Goal: Task Accomplishment & Management: Manage account settings

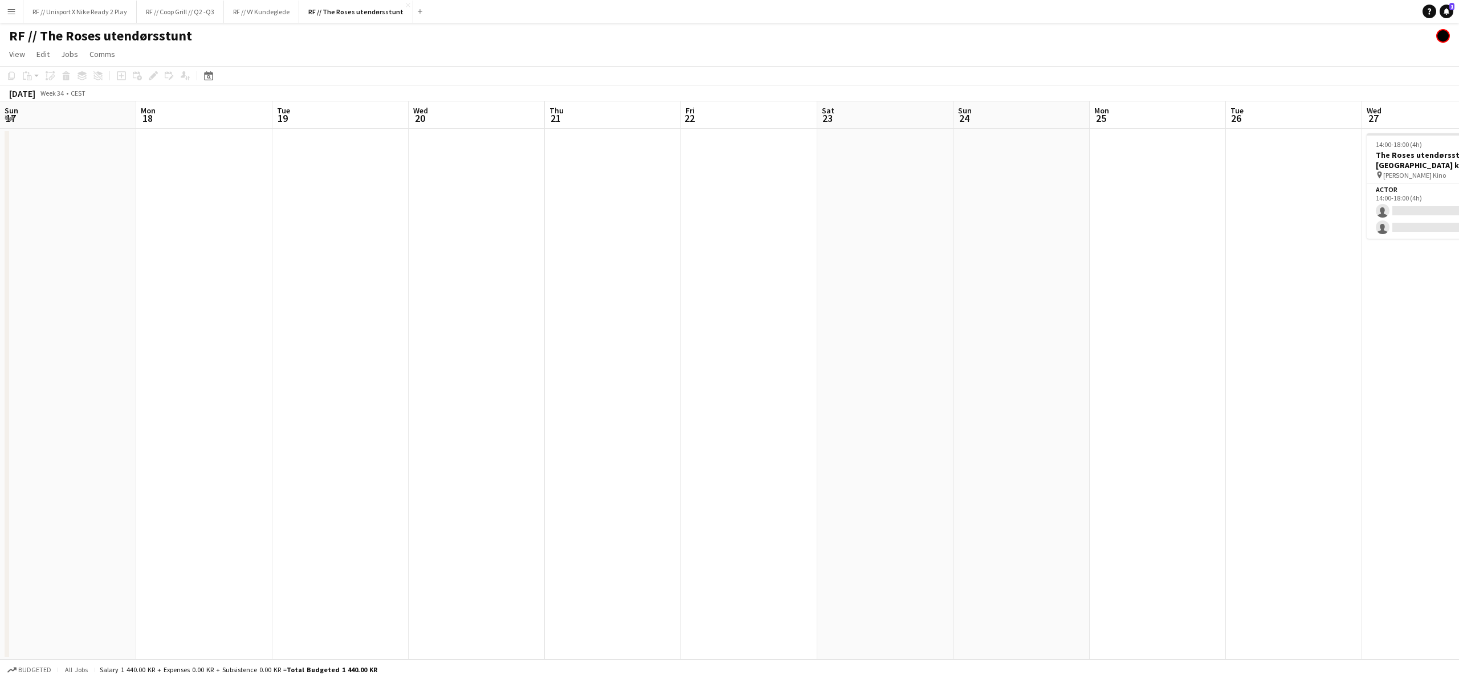
scroll to position [0, 270]
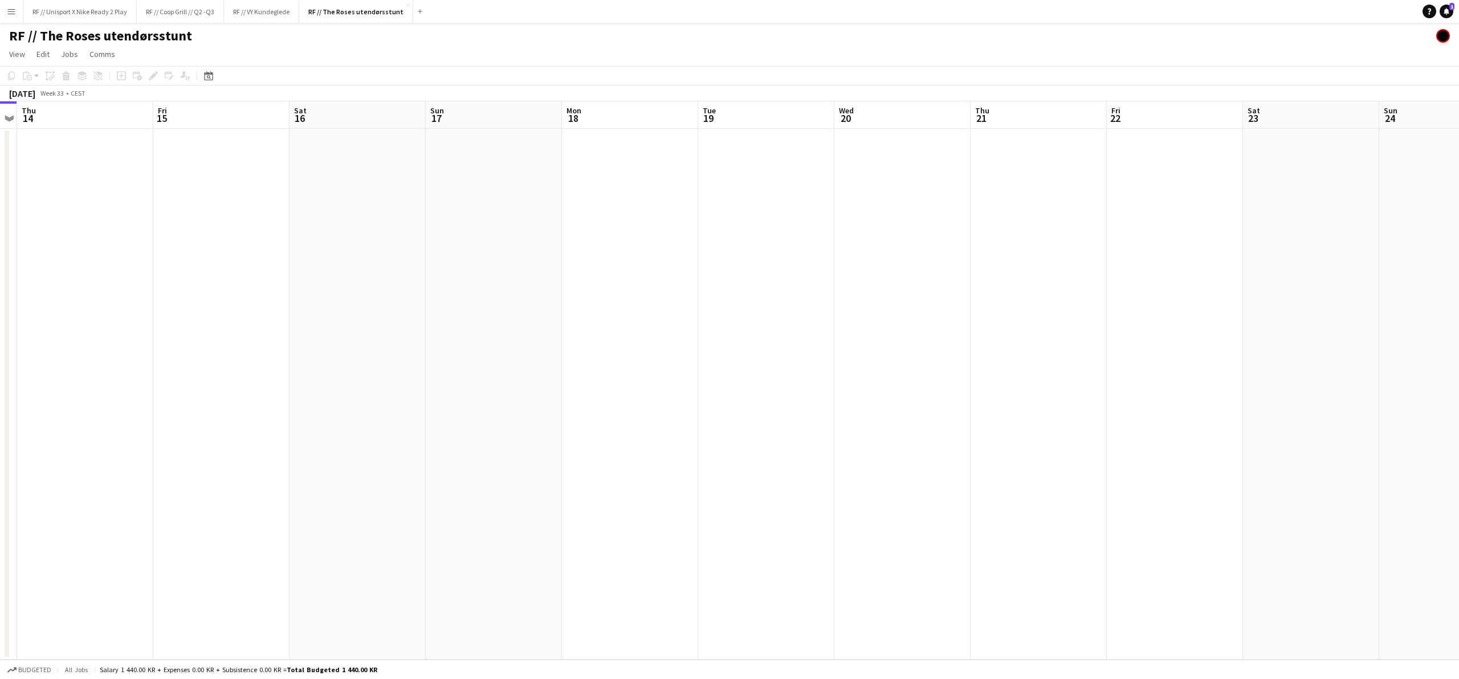
drag, startPoint x: 1191, startPoint y: 288, endPoint x: 983, endPoint y: 266, distance: 209.7
click at [866, 266] on app-calendar-viewport "Mon 11 Tue 12 Wed 13 Thu 14 Fri 15 Sat 16 Sun 17 Mon 18 Tue 19 Wed 20 Thu 21 Fr…" at bounding box center [729, 380] width 1459 height 559
drag, startPoint x: 942, startPoint y: 257, endPoint x: 886, endPoint y: 242, distance: 57.4
click at [857, 248] on app-calendar-viewport "Mon 11 Tue 12 Wed 13 Thu 14 Fri 15 Sat 16 Sun 17 Mon 18 Tue 19 Wed 20 Thu 21 Fr…" at bounding box center [729, 380] width 1459 height 559
drag, startPoint x: 1088, startPoint y: 255, endPoint x: 877, endPoint y: 248, distance: 211.0
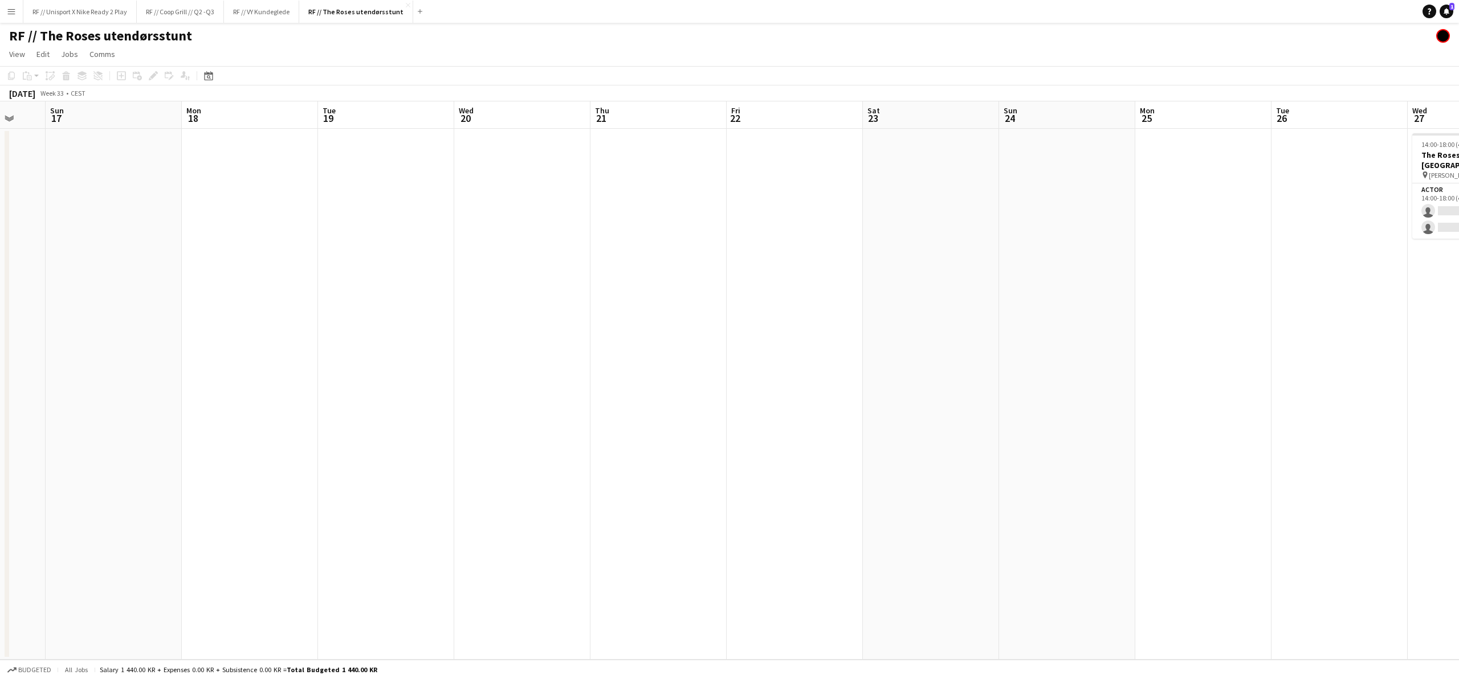
click at [919, 249] on app-calendar-viewport "Thu 14 Fri 15 Sat 16 Sun 17 Mon 18 Tue 19 Wed 20 Thu 21 Fri 22 Sat 23 Sun 24 Mo…" at bounding box center [729, 380] width 1459 height 559
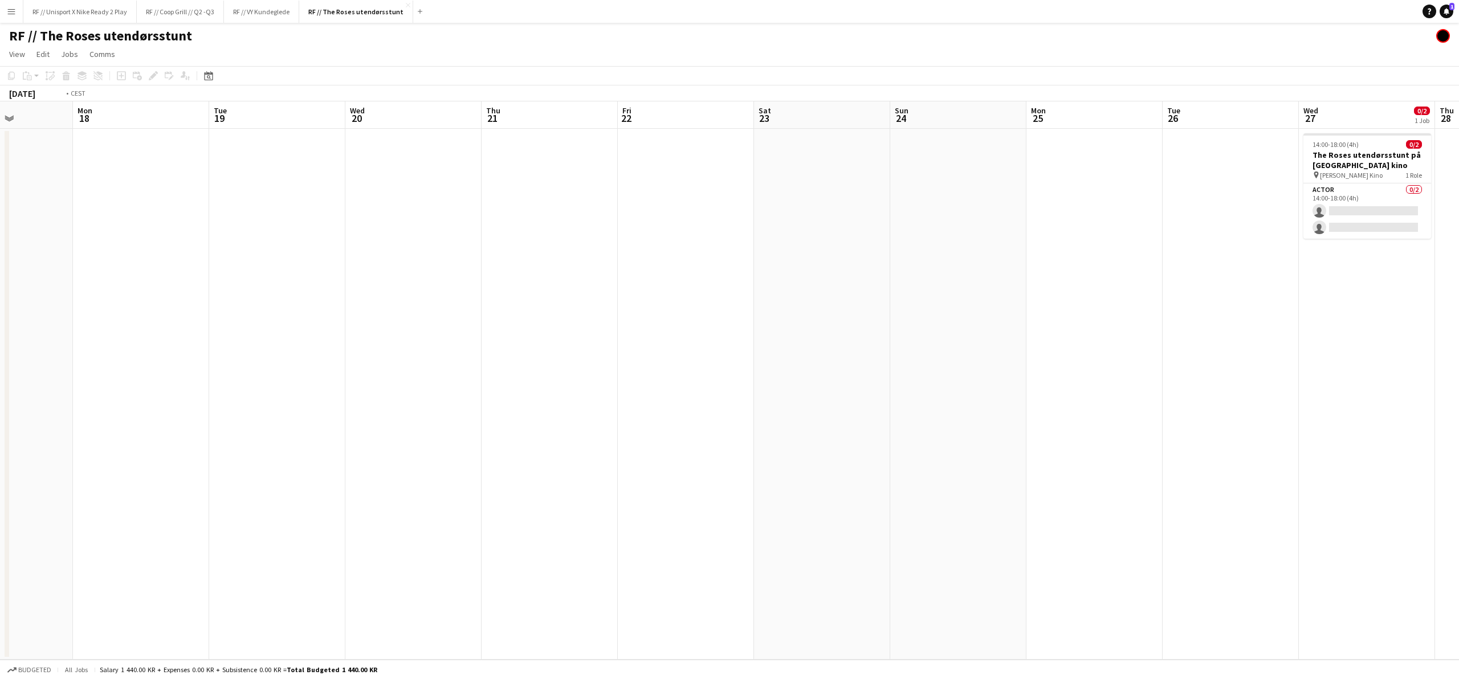
drag, startPoint x: 1096, startPoint y: 258, endPoint x: 874, endPoint y: 244, distance: 221.6
click at [885, 245] on app-calendar-viewport "Thu 14 Fri 15 Sat 16 Sun 17 Mon 18 Tue 19 Wed 20 Thu 21 Fri 22 Sat 23 Sun 24 Mo…" at bounding box center [729, 380] width 1459 height 559
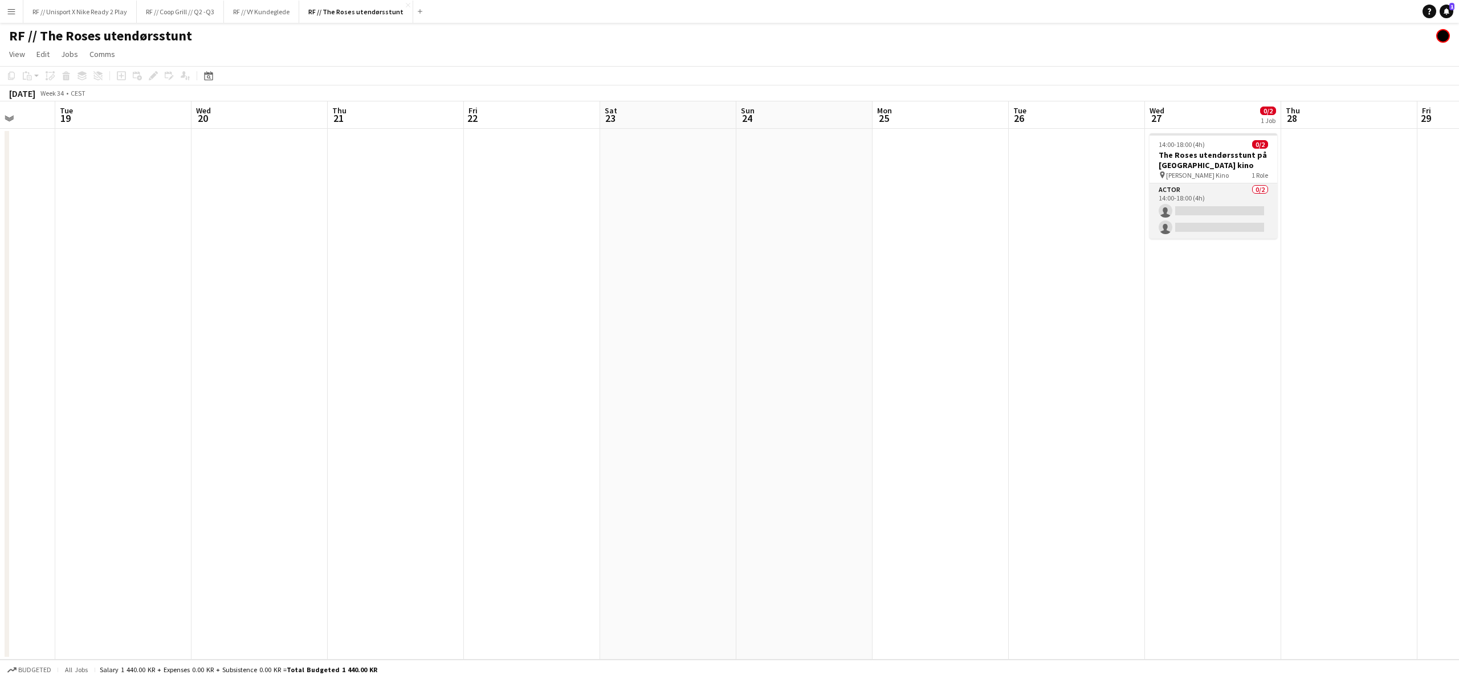
click at [1208, 202] on app-card-role "Actor 0/2 14:00-18:00 (4h) single-neutral-actions single-neutral-actions" at bounding box center [1214, 211] width 128 height 55
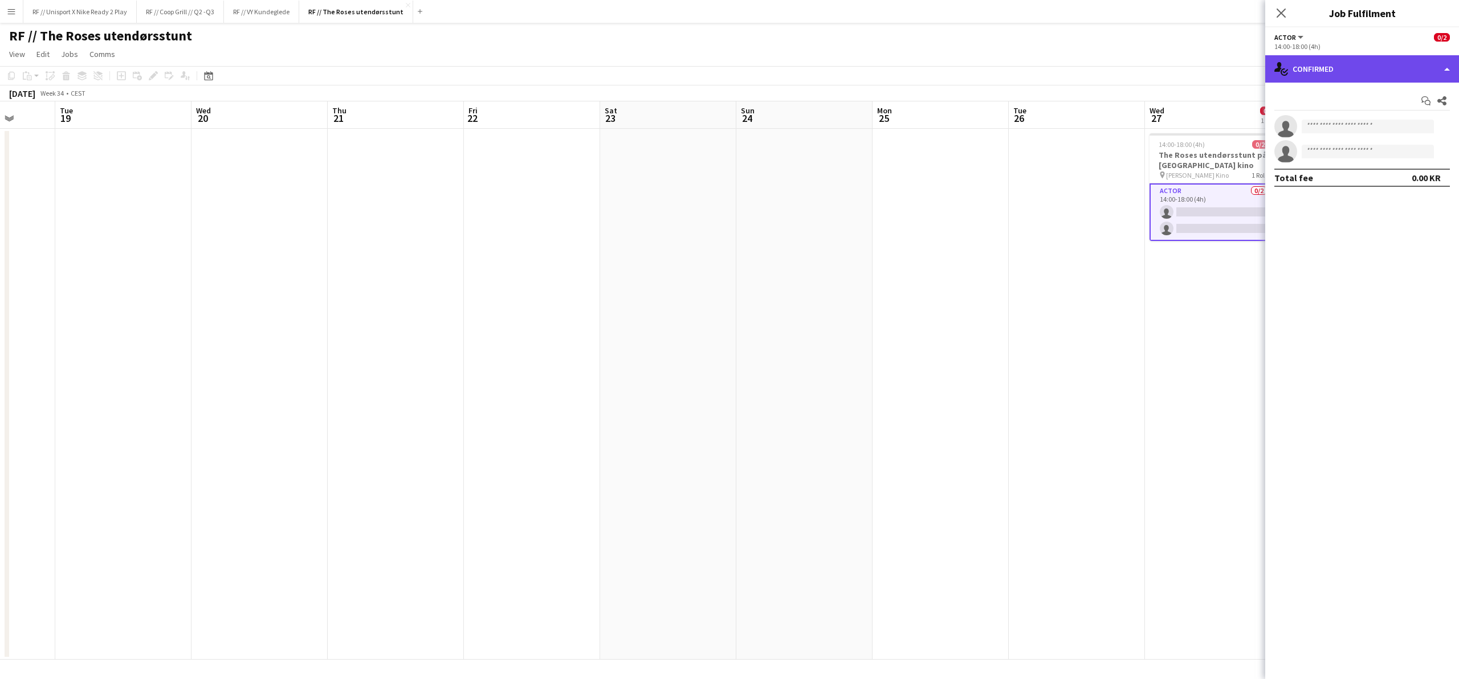
click at [1447, 63] on div "single-neutral-actions-check-2 Confirmed" at bounding box center [1362, 68] width 194 height 27
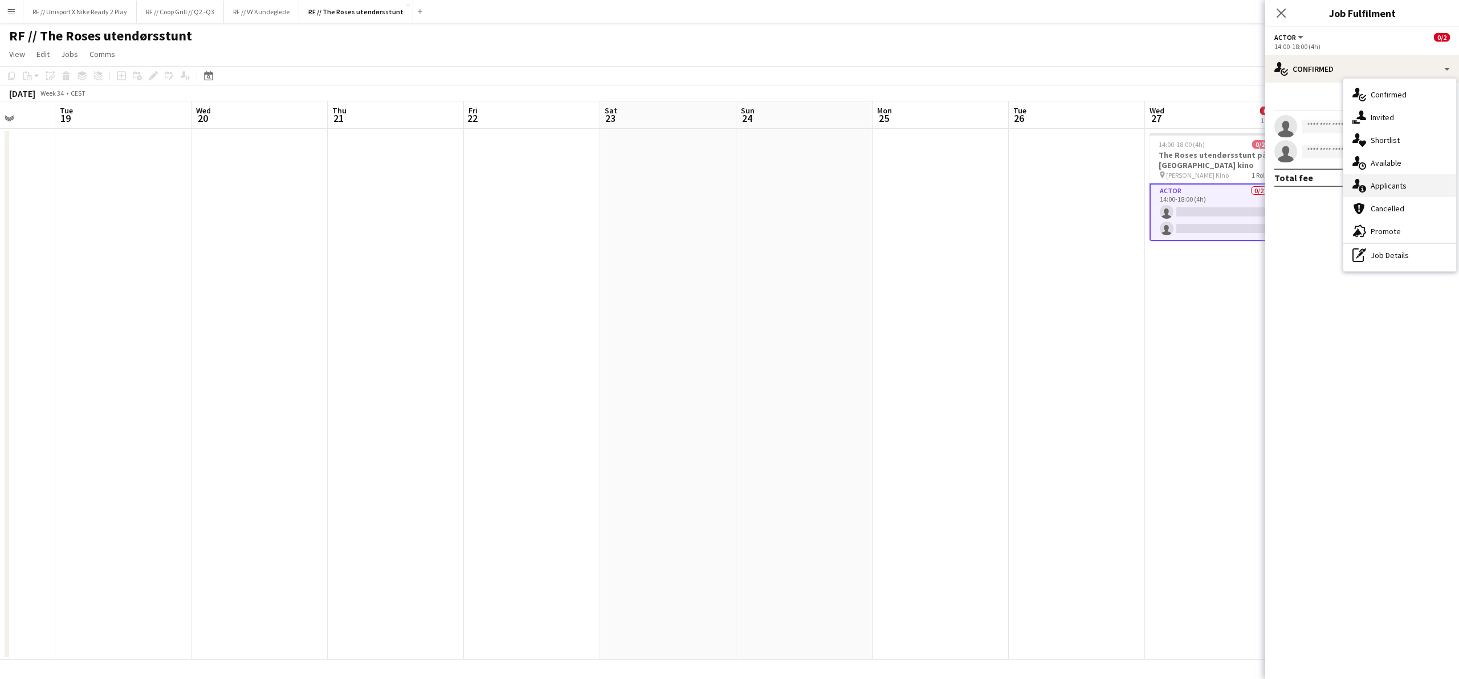
click at [1400, 181] on div "single-neutral-actions-information Applicants" at bounding box center [1400, 185] width 113 height 23
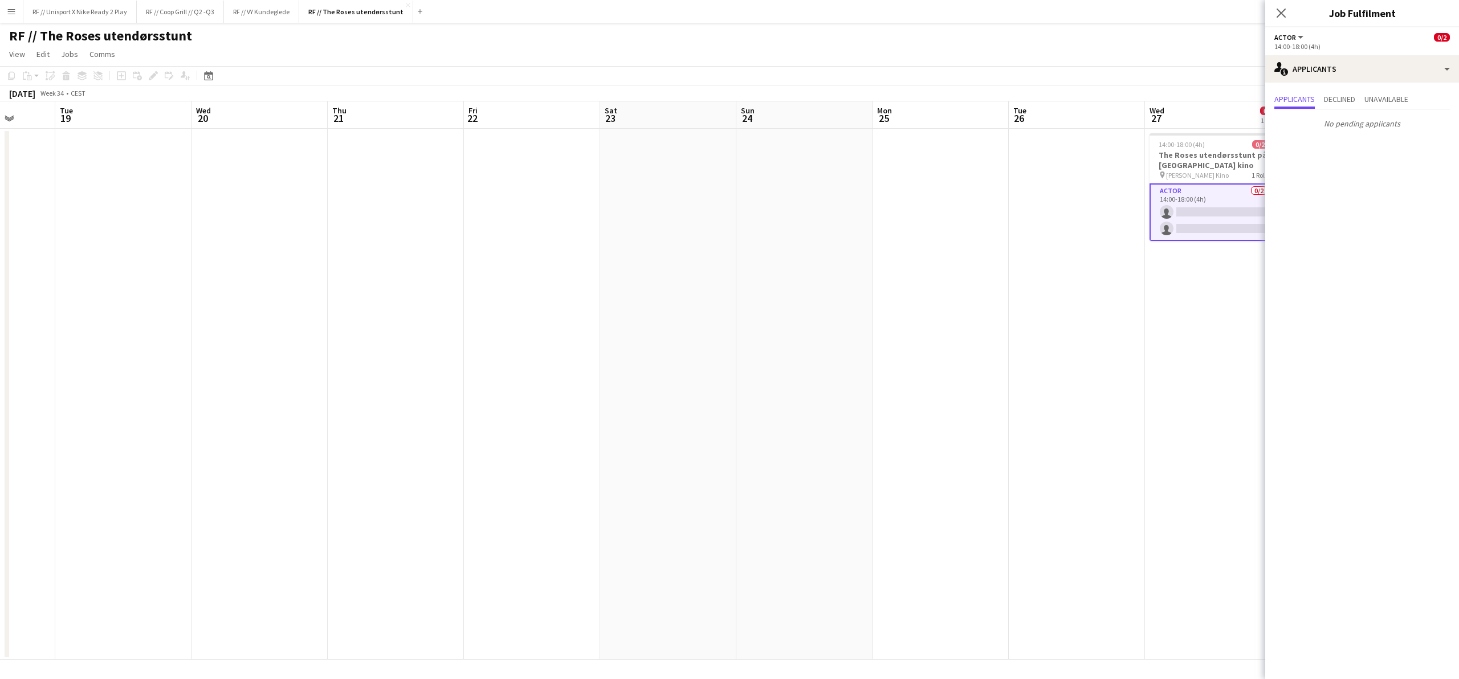
click at [1223, 228] on app-card-role "Actor 0/2 14:00-18:00 (4h) single-neutral-actions single-neutral-actions" at bounding box center [1214, 213] width 128 height 58
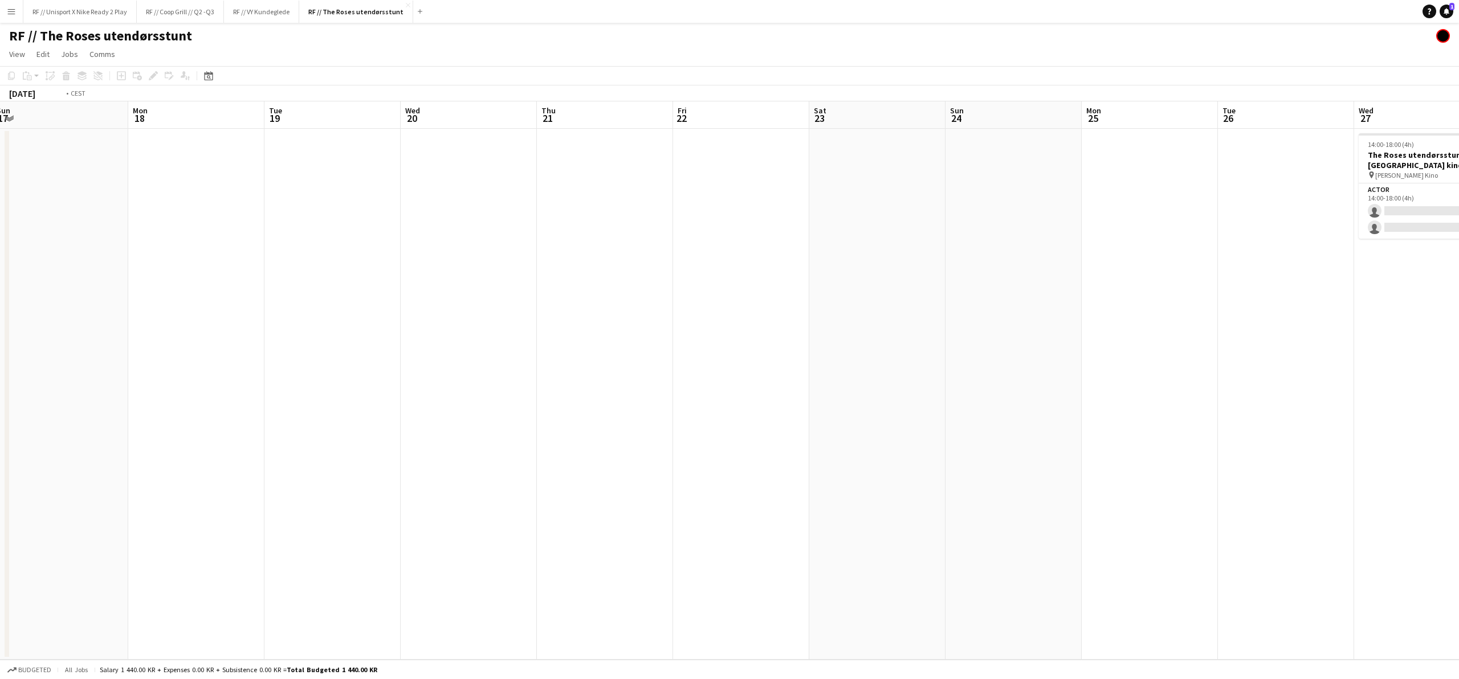
drag, startPoint x: 236, startPoint y: 277, endPoint x: 458, endPoint y: 288, distance: 222.0
click at [458, 288] on app-calendar-viewport "Fri 15 Sat 16 Sun 17 Mon 18 Tue 19 Wed 20 Thu 21 Fri 22 Sat 23 Sun 24 Mon 25 Tu…" at bounding box center [729, 380] width 1459 height 559
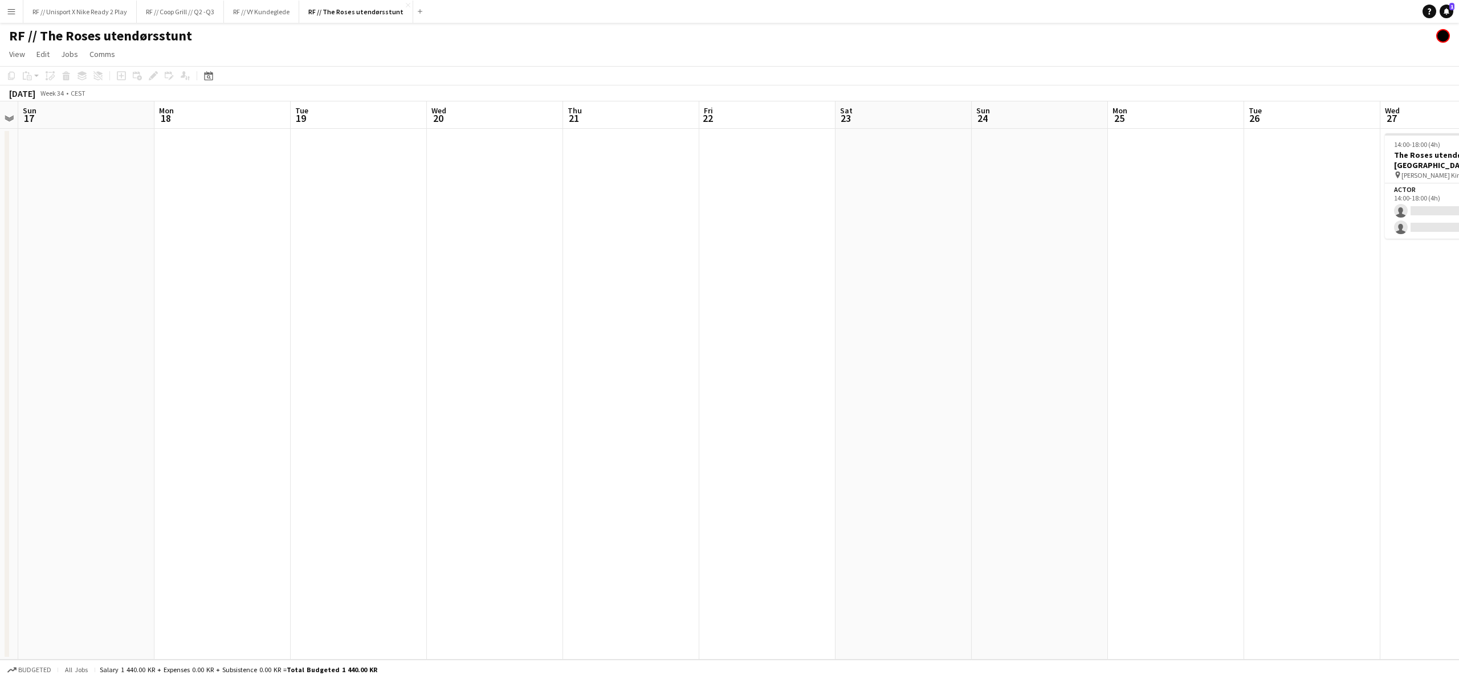
click at [475, 293] on app-calendar-viewport "Fri 15 Sat 16 Sun 17 Mon 18 Tue 19 Wed 20 Thu 21 Fri 22 Sat 23 Sun 24 Mon 25 Tu…" at bounding box center [729, 380] width 1459 height 559
click at [418, 11] on app-icon "Add" at bounding box center [420, 11] width 5 height 5
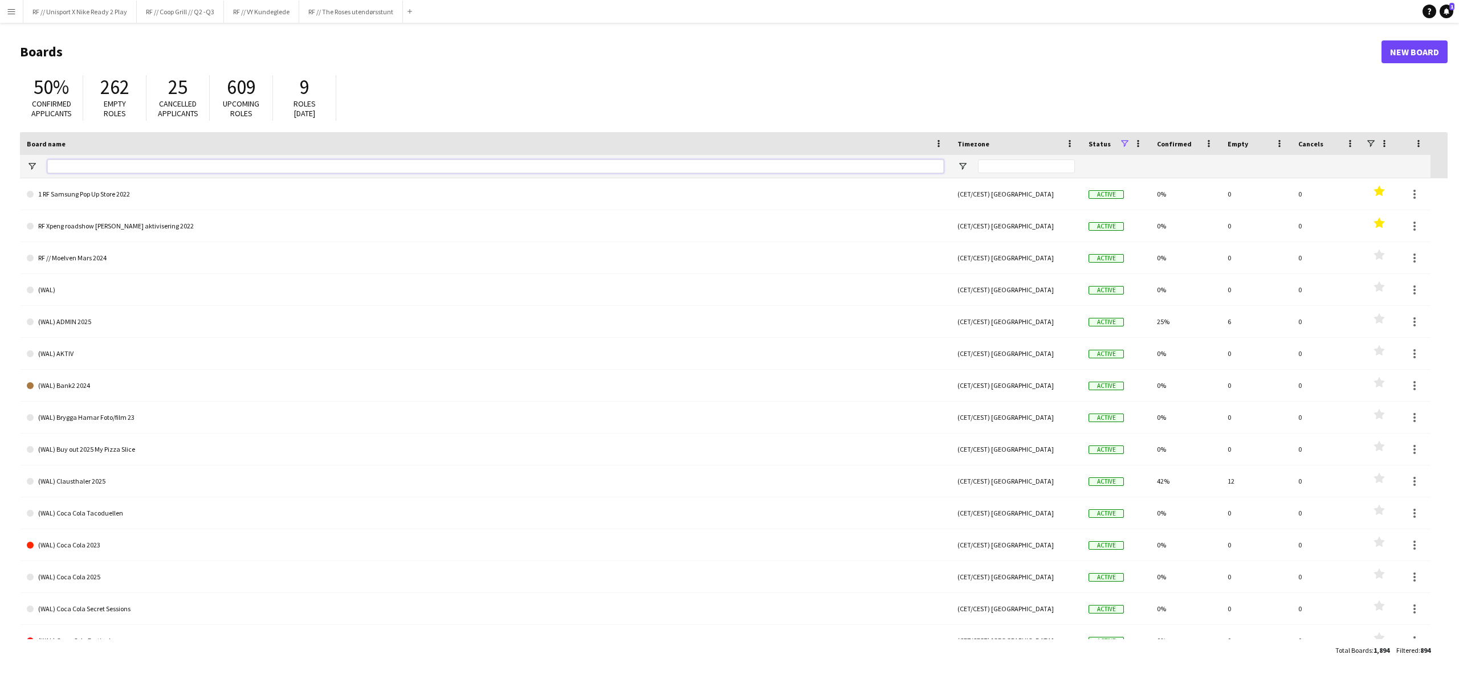
click at [128, 162] on input "Board name Filter Input" at bounding box center [495, 167] width 897 height 14
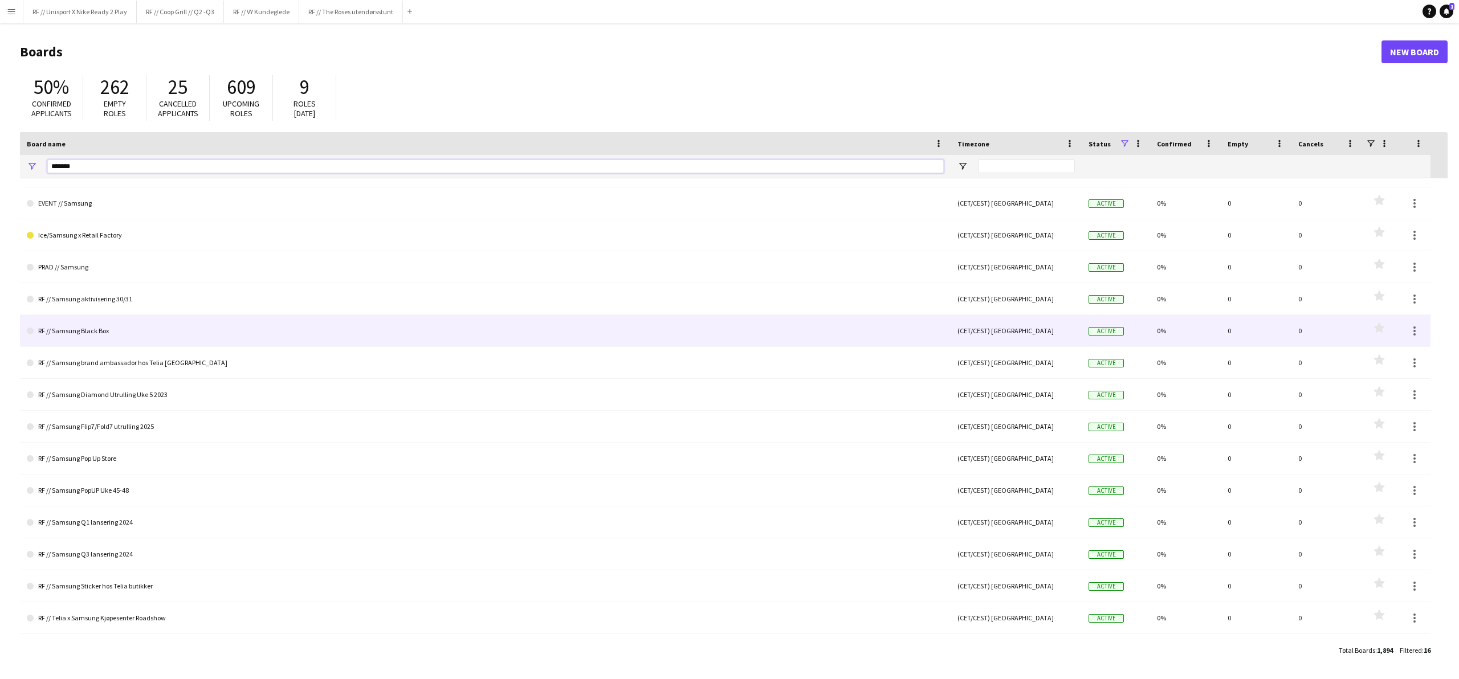
scroll to position [50, 0]
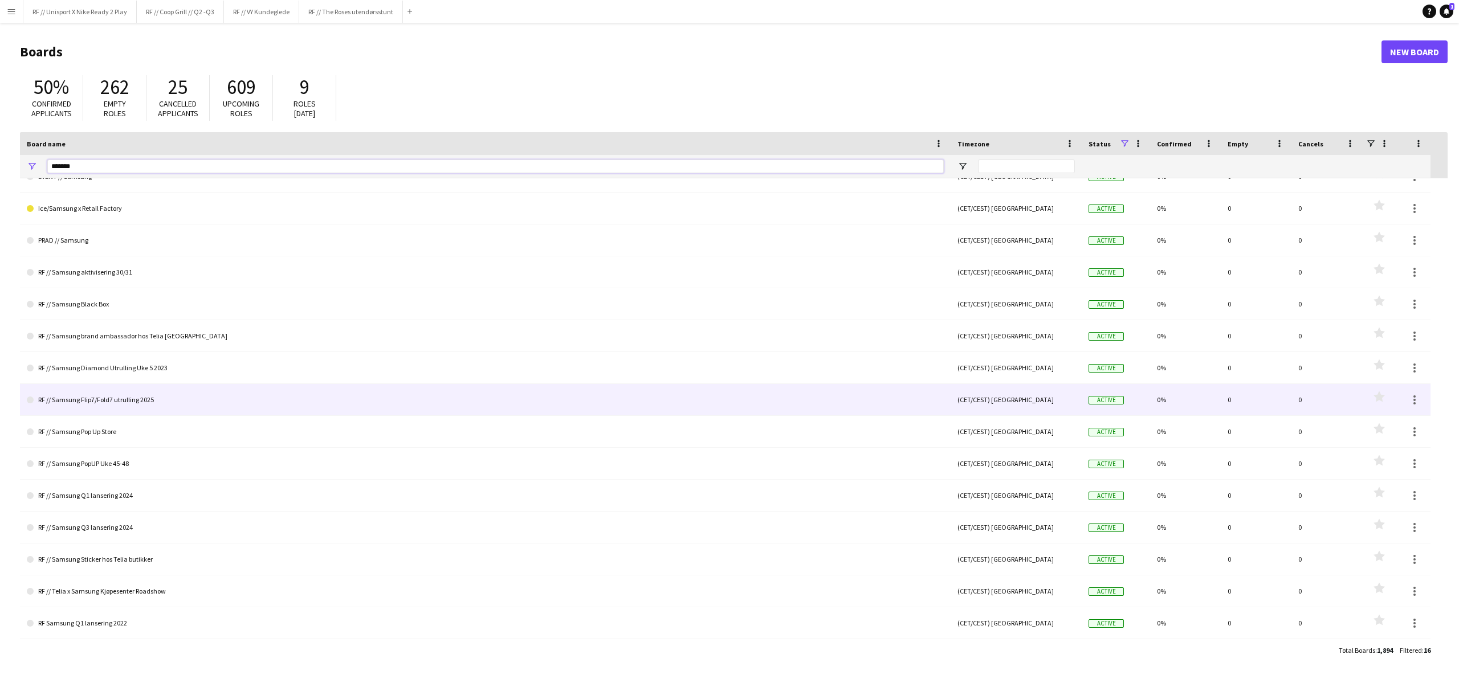
type input "*******"
click at [111, 405] on link "RF // Samsung Flip7/Fold7 utrulling 2025" at bounding box center [485, 400] width 917 height 32
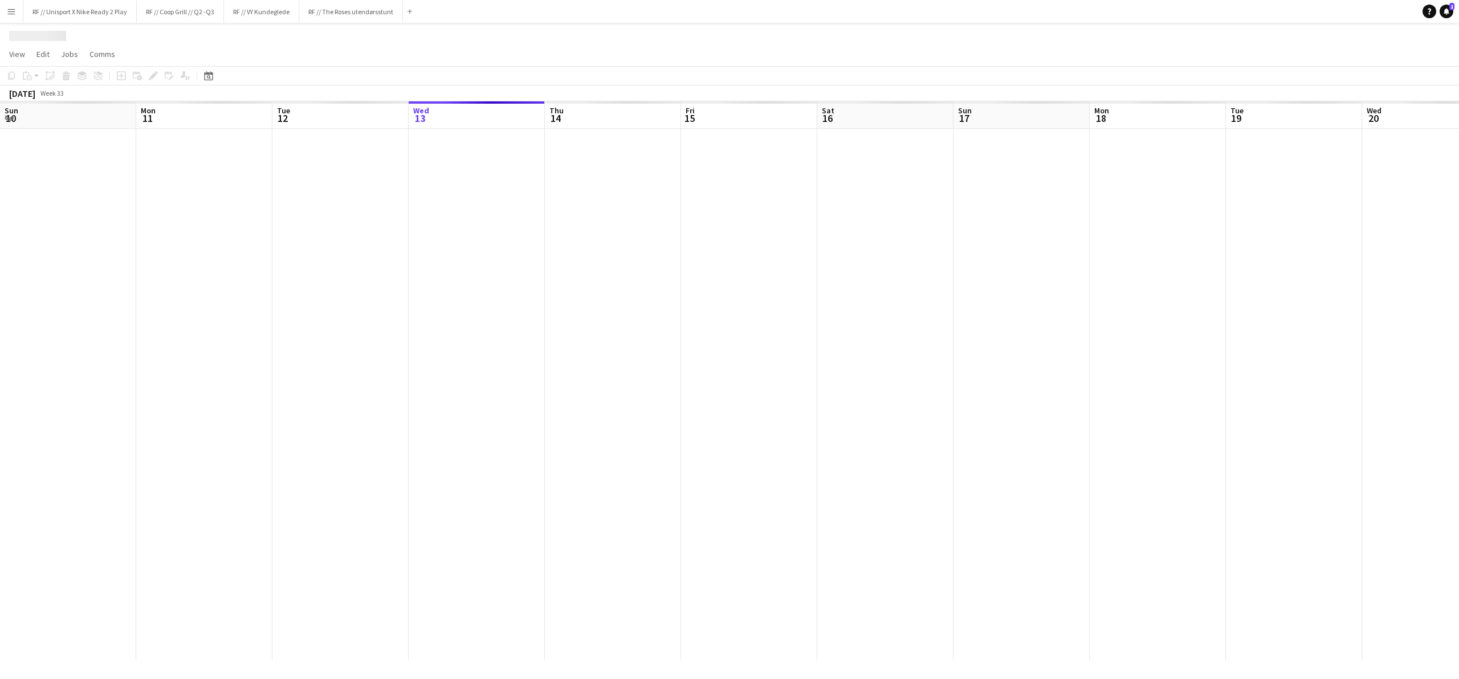
scroll to position [0, 272]
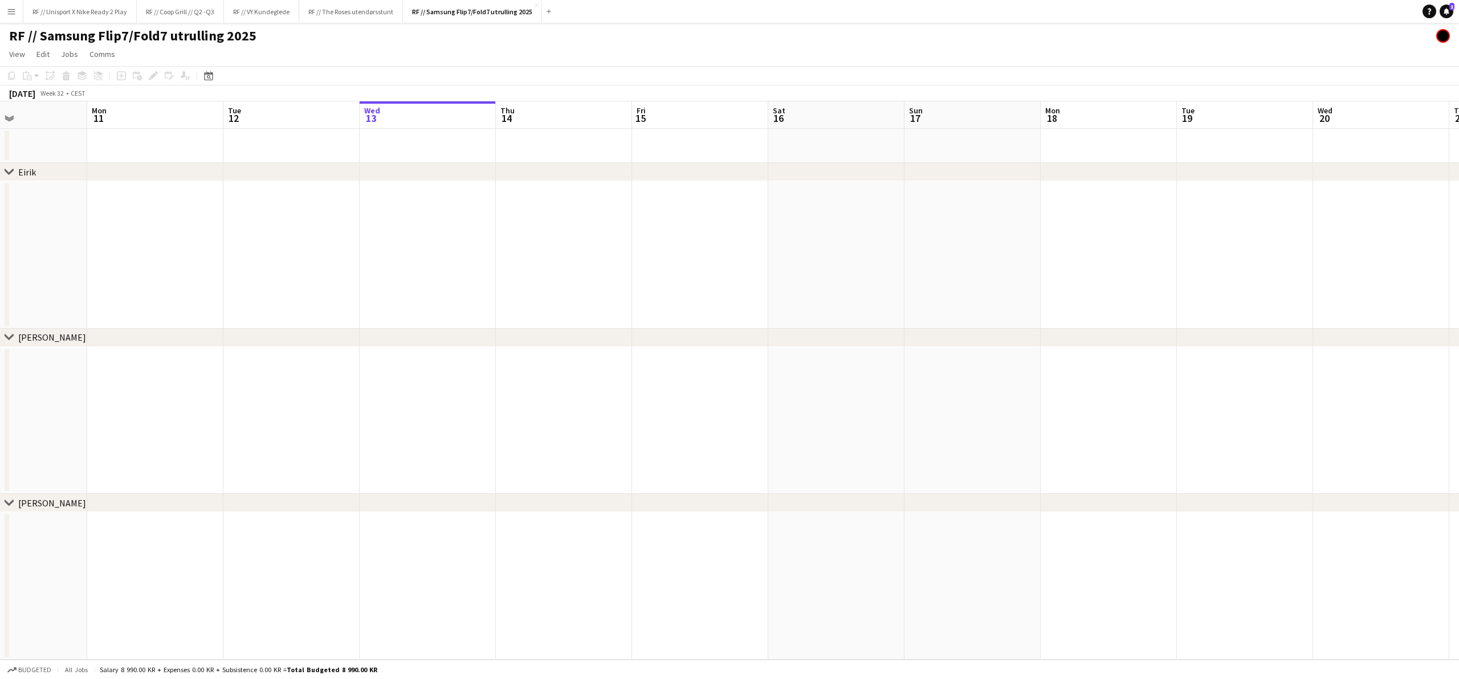
drag, startPoint x: 247, startPoint y: 411, endPoint x: 405, endPoint y: 419, distance: 157.5
click at [506, 412] on app-calendar-viewport "Fri 8 Sat 9 Sun 10 Mon 11 Tue 12 Wed 13 Thu 14 Fri 15 Sat 16 Sun 17 Mon 18 Tue …" at bounding box center [729, 380] width 1459 height 559
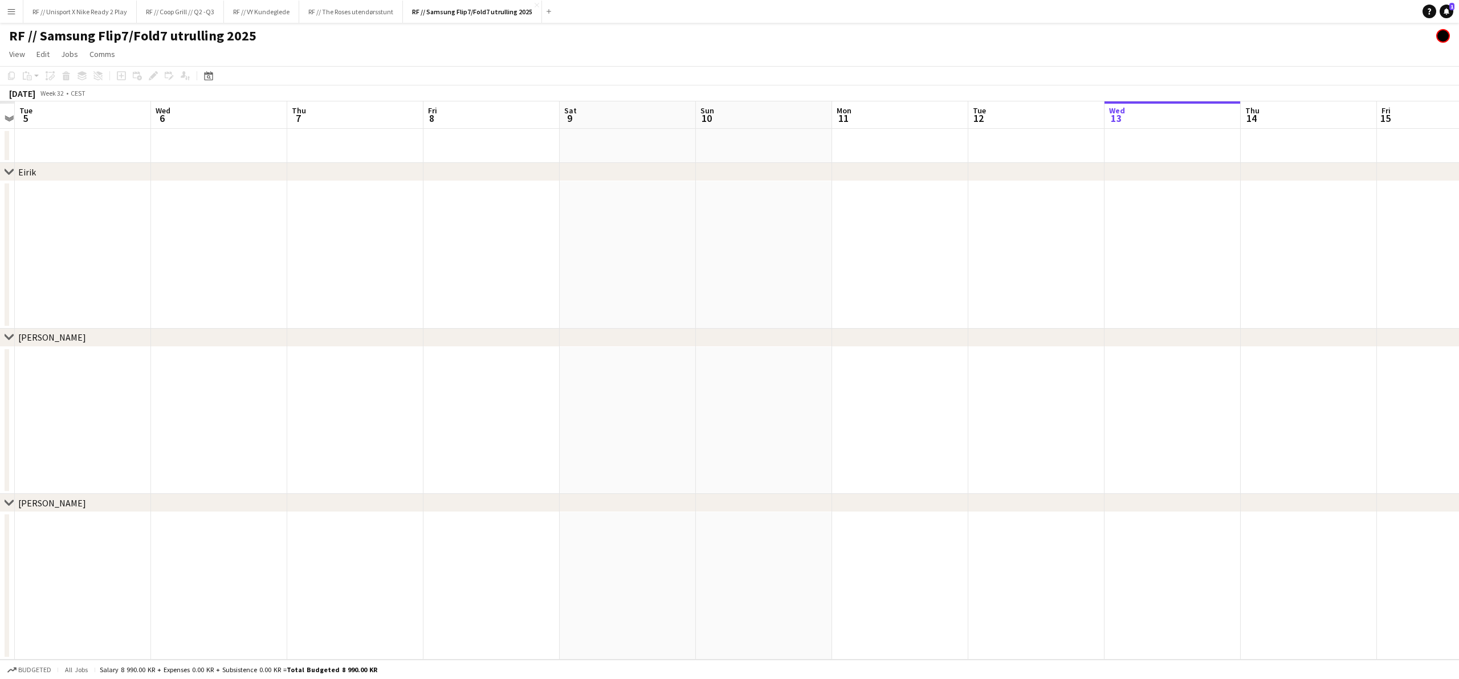
drag, startPoint x: 432, startPoint y: 419, endPoint x: 992, endPoint y: 418, distance: 560.9
click at [992, 418] on app-calendar-viewport "Sun 3 Mon 4 Tue 5 Wed 6 Thu 7 Fri 8 Sat 9 Sun 10 Mon 11 Tue 12 Wed 13 Thu 14 Fr…" at bounding box center [729, 380] width 1459 height 559
drag, startPoint x: 430, startPoint y: 433, endPoint x: 669, endPoint y: 440, distance: 238.4
click at [670, 440] on app-calendar-viewport "Thu 31 Fri 1 Sat 2 Sun 3 Mon 4 Tue 5 Wed 6 Thu 7 Fri 8 Sat 9 Sun 10 Mon 11 Tue …" at bounding box center [729, 380] width 1459 height 559
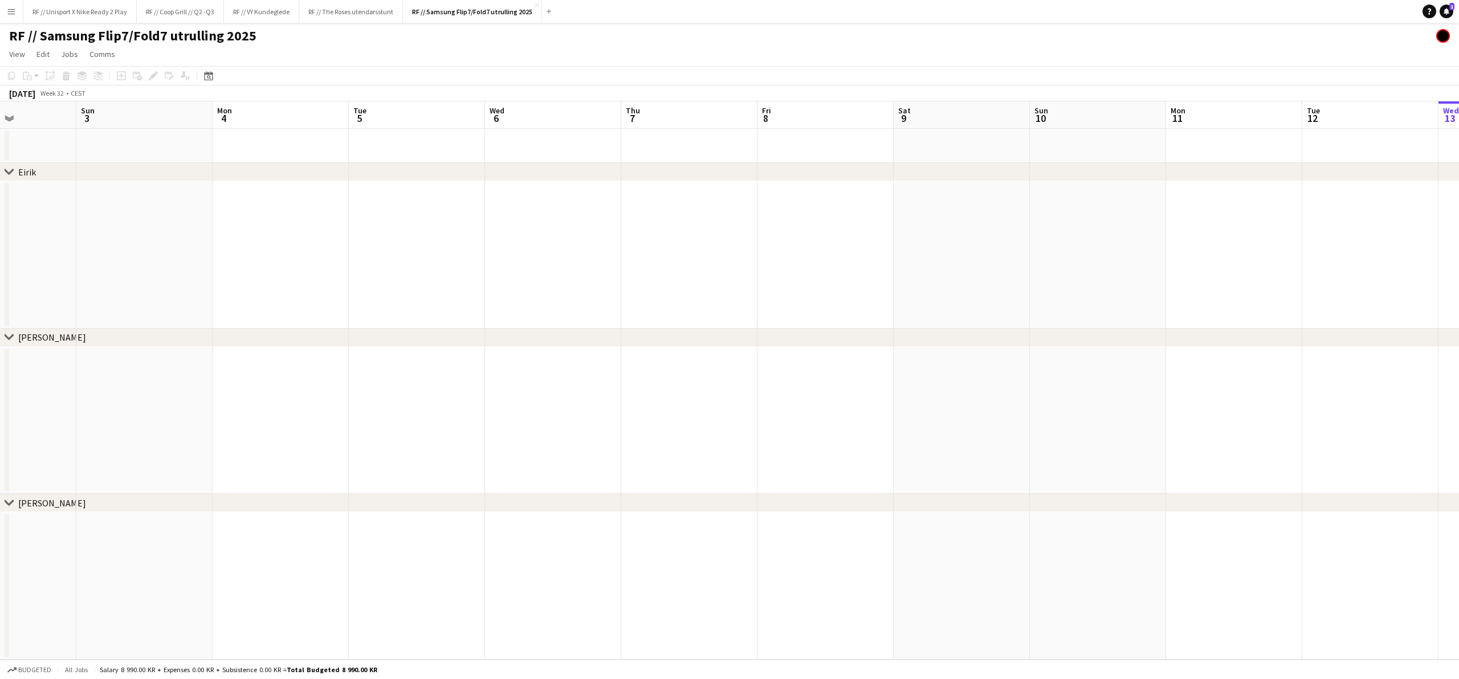
click at [871, 443] on app-calendar-viewport "Thu 31 Fri 1 Sat 2 Sun 3 Mon 4 Tue 5 Wed 6 Thu 7 Fri 8 Sat 9 Sun 10 Mon 11 Tue …" at bounding box center [729, 380] width 1459 height 559
drag, startPoint x: 824, startPoint y: 422, endPoint x: 802, endPoint y: 432, distance: 24.3
click at [892, 431] on app-calendar-viewport "Sat 26 Sun 27 Mon 28 Tue 29 Wed 30 Thu 31 Fri 1 Sat 2 Sun 3 Mon 4 Tue 5 Wed 6 T…" at bounding box center [729, 380] width 1459 height 559
drag, startPoint x: 558, startPoint y: 417, endPoint x: 847, endPoint y: 417, distance: 289.0
click at [849, 415] on app-calendar-viewport "Sat 26 Sun 27 Mon 28 Tue 29 Wed 30 Thu 31 Fri 1 Sat 2 Sun 3 Mon 4 Tue 5 Wed 6 T…" at bounding box center [729, 380] width 1459 height 559
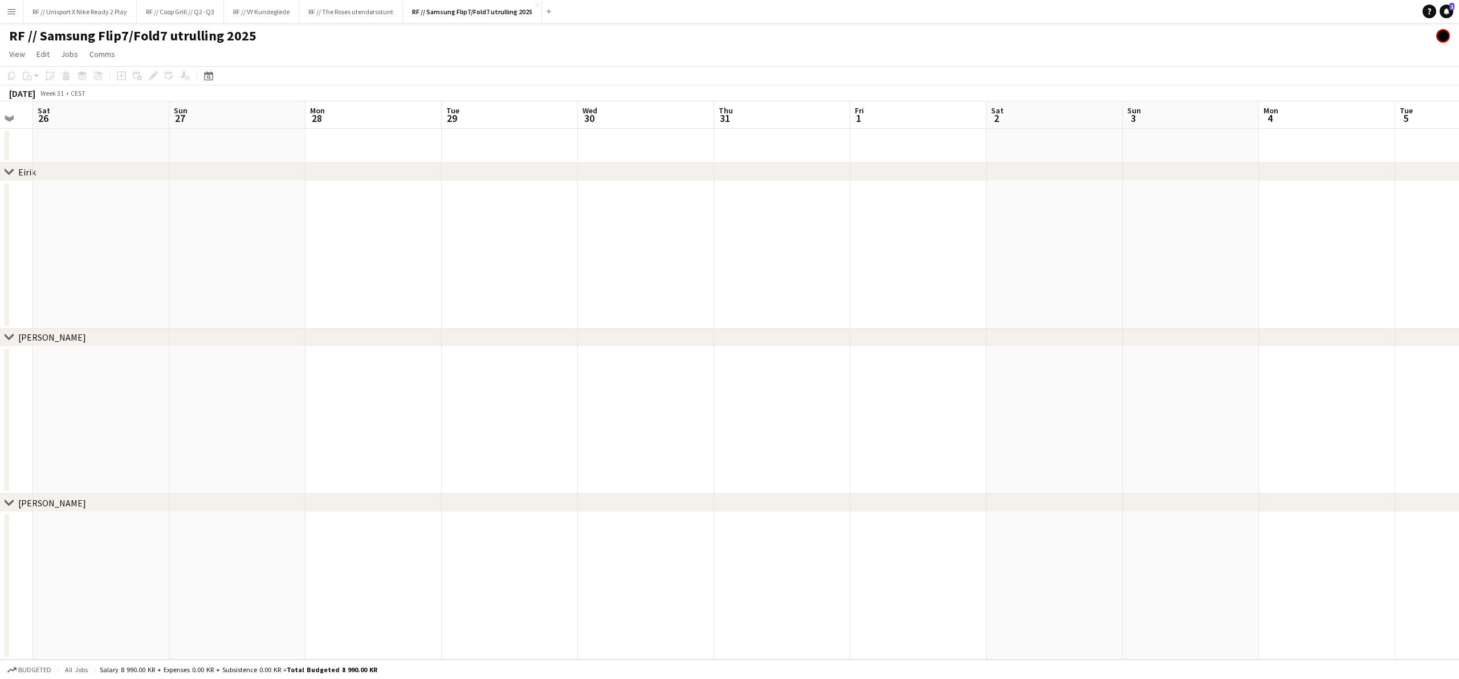
drag, startPoint x: 649, startPoint y: 416, endPoint x: 945, endPoint y: 412, distance: 295.3
click at [946, 411] on app-calendar-viewport "Thu 24 Fri 25 Sat 26 Sun 27 Mon 28 Tue 29 Wed 30 Thu 31 Fri 1 Sat 2 Sun 3 Mon 4…" at bounding box center [729, 380] width 1459 height 559
drag, startPoint x: 709, startPoint y: 402, endPoint x: 775, endPoint y: 405, distance: 66.2
click at [768, 403] on app-calendar-viewport "Mon 21 Tue 22 Wed 23 Thu 24 Fri 25 Sat 26 Sun 27 Mon 28 Tue 29 Wed 30 Thu 31 Fr…" at bounding box center [729, 380] width 1459 height 559
drag, startPoint x: 503, startPoint y: 422, endPoint x: 604, endPoint y: 421, distance: 100.9
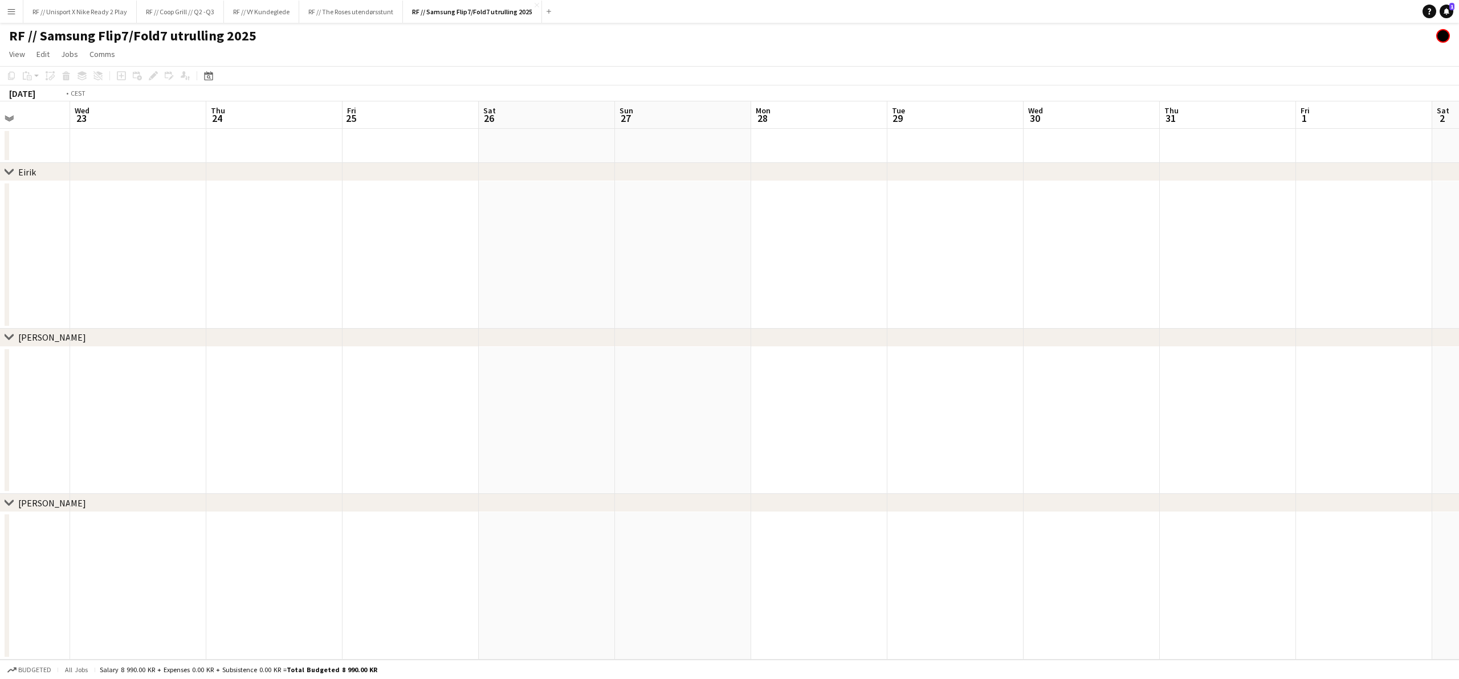
click at [849, 404] on app-calendar-viewport "Sun 20 Mon 21 Tue 22 Wed 23 Thu 24 Fri 25 Sat 26 Sun 27 Mon 28 Tue 29 Wed 30 Th…" at bounding box center [729, 380] width 1459 height 559
drag, startPoint x: 793, startPoint y: 391, endPoint x: 851, endPoint y: 394, distance: 57.6
click at [884, 389] on app-calendar-viewport "Thu 17 Fri 18 Sat 19 Sun 20 Mon 21 Tue 22 Wed 23 Thu 24 Fri 25 Sat 26 Sun 27 Mo…" at bounding box center [729, 380] width 1459 height 559
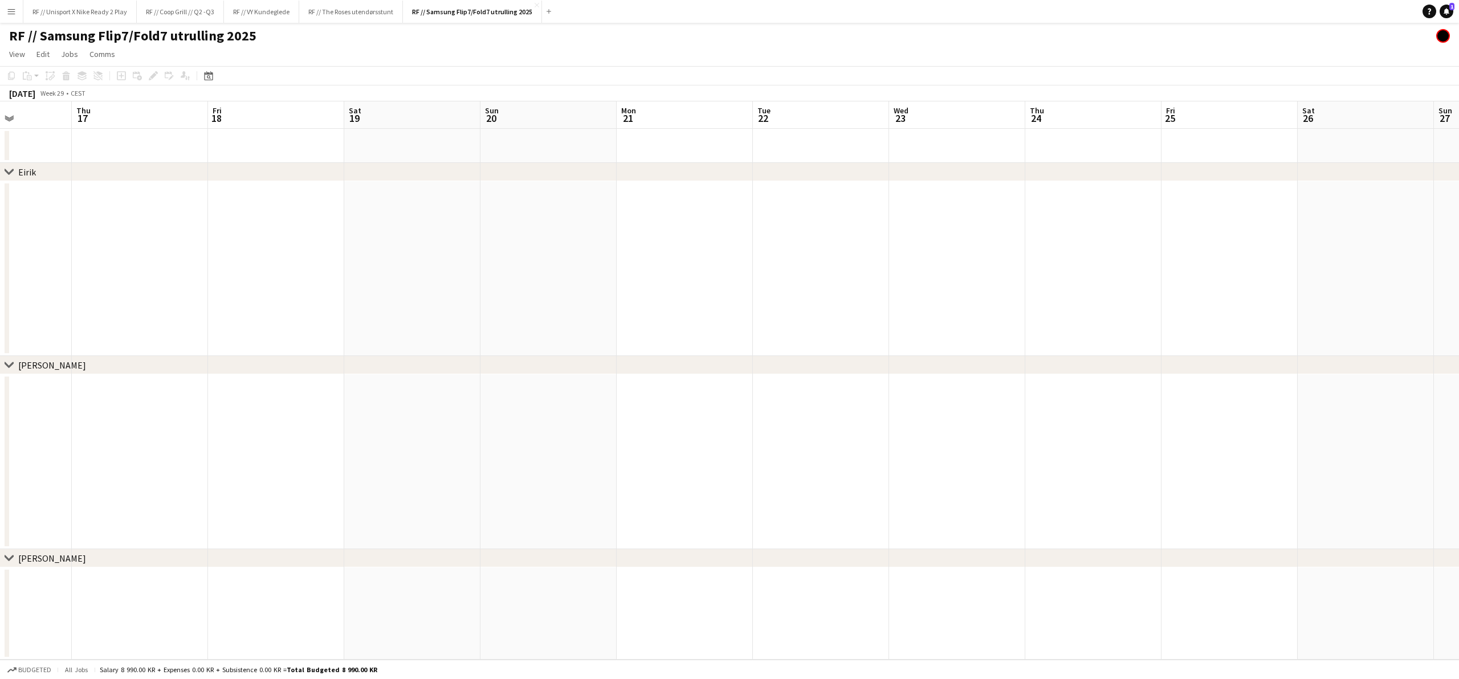
drag, startPoint x: 707, startPoint y: 386, endPoint x: 845, endPoint y: 384, distance: 138.5
click at [819, 383] on app-calendar-viewport "Mon 14 2/2 2 Jobs Tue 15 Wed 16 Thu 17 Fri 18 Sat 19 Sun 20 Mon 21 Tue 22 Wed 2…" at bounding box center [729, 380] width 1459 height 559
drag, startPoint x: 583, startPoint y: 400, endPoint x: 841, endPoint y: 401, distance: 258.2
click at [831, 398] on app-calendar-viewport "Sat 12 Sun 13 Mon 14 2/2 2 Jobs Tue 15 Wed 16 Thu 17 Fri 18 Sat 19 Sun 20 Mon 2…" at bounding box center [729, 380] width 1459 height 559
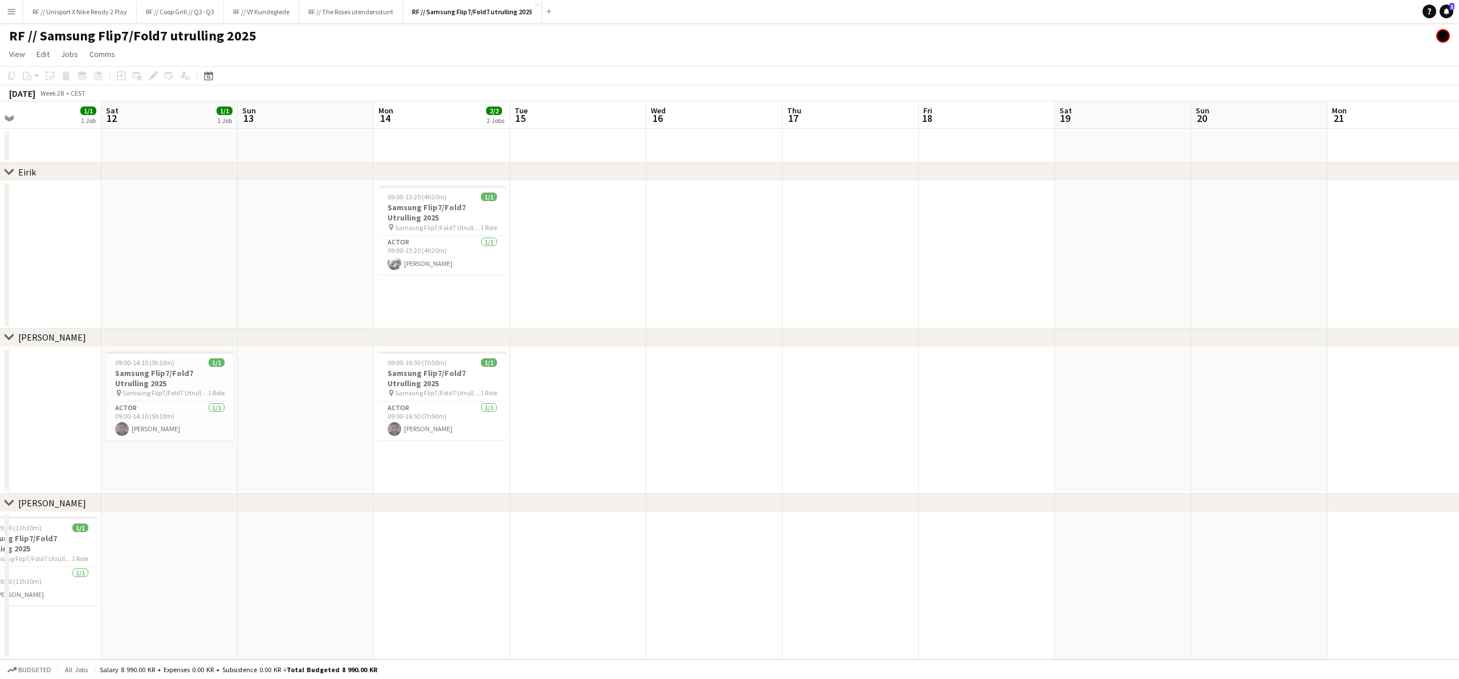
drag, startPoint x: 709, startPoint y: 415, endPoint x: 833, endPoint y: 417, distance: 124.3
click at [831, 417] on app-calendar-viewport "Wed 9 Thu 10 Fri 11 1/1 1 Job Sat 12 1/1 1 Job Sun 13 Mon 14 2/2 2 Jobs Tue 15 …" at bounding box center [729, 380] width 1459 height 559
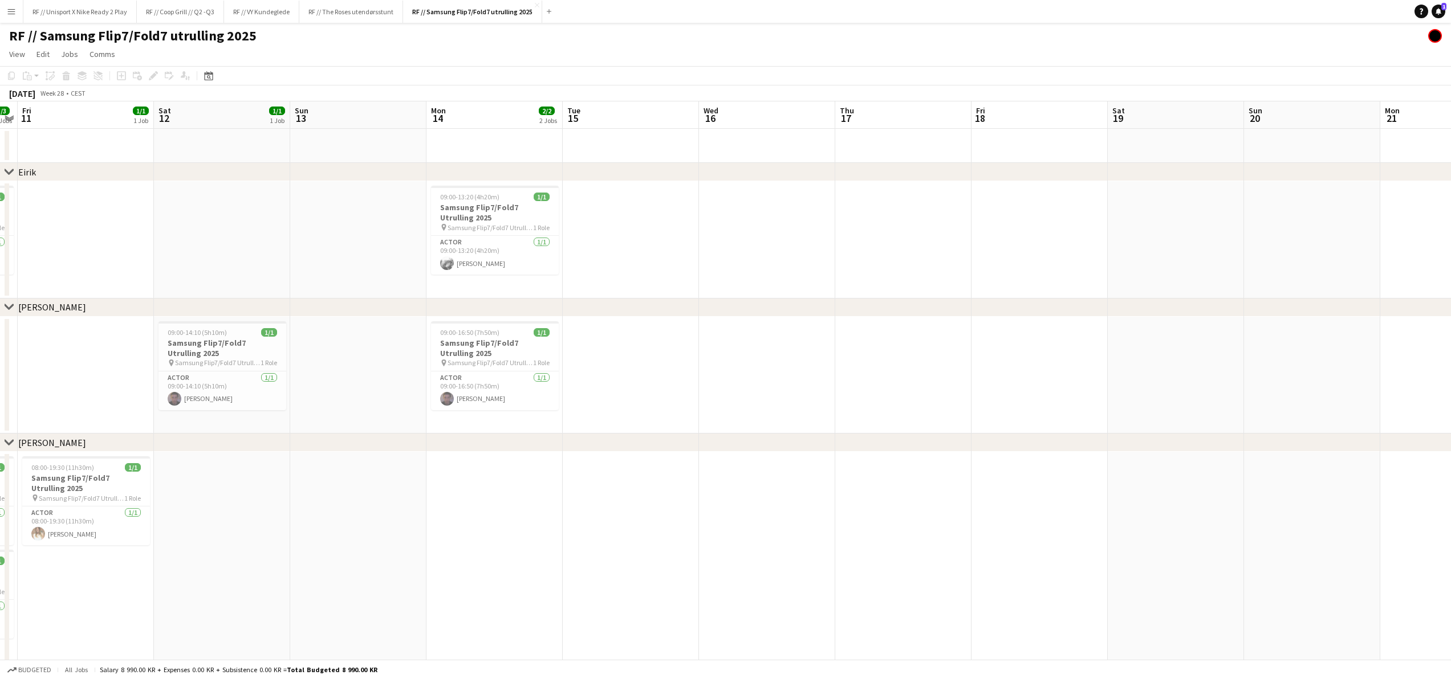
drag, startPoint x: 761, startPoint y: 409, endPoint x: 899, endPoint y: 408, distance: 137.9
click at [899, 408] on app-calendar-viewport "Wed 9 1/1 1 Job Thu 10 3/3 3 Jobs Fri 11 1/1 1 Job Sat 12 1/1 1 Job Sun 13 Mon …" at bounding box center [725, 382] width 1451 height 562
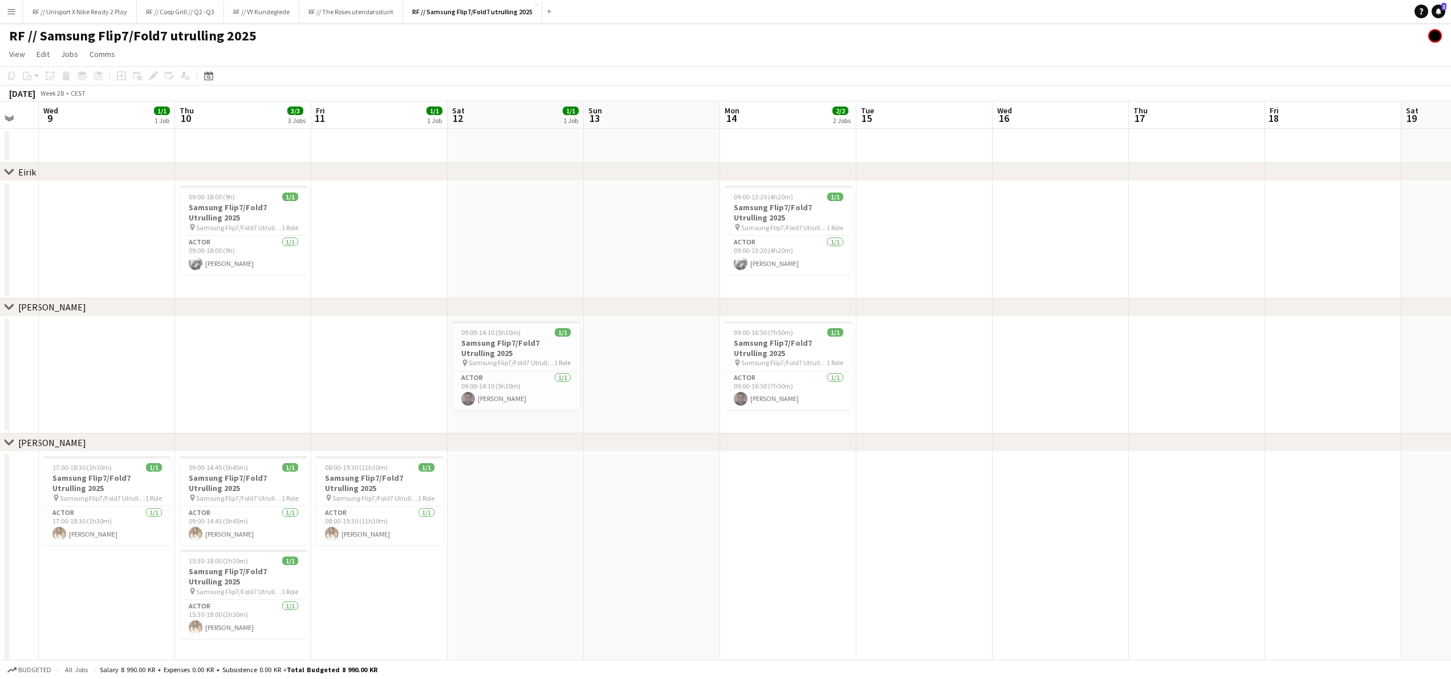
scroll to position [0, 356]
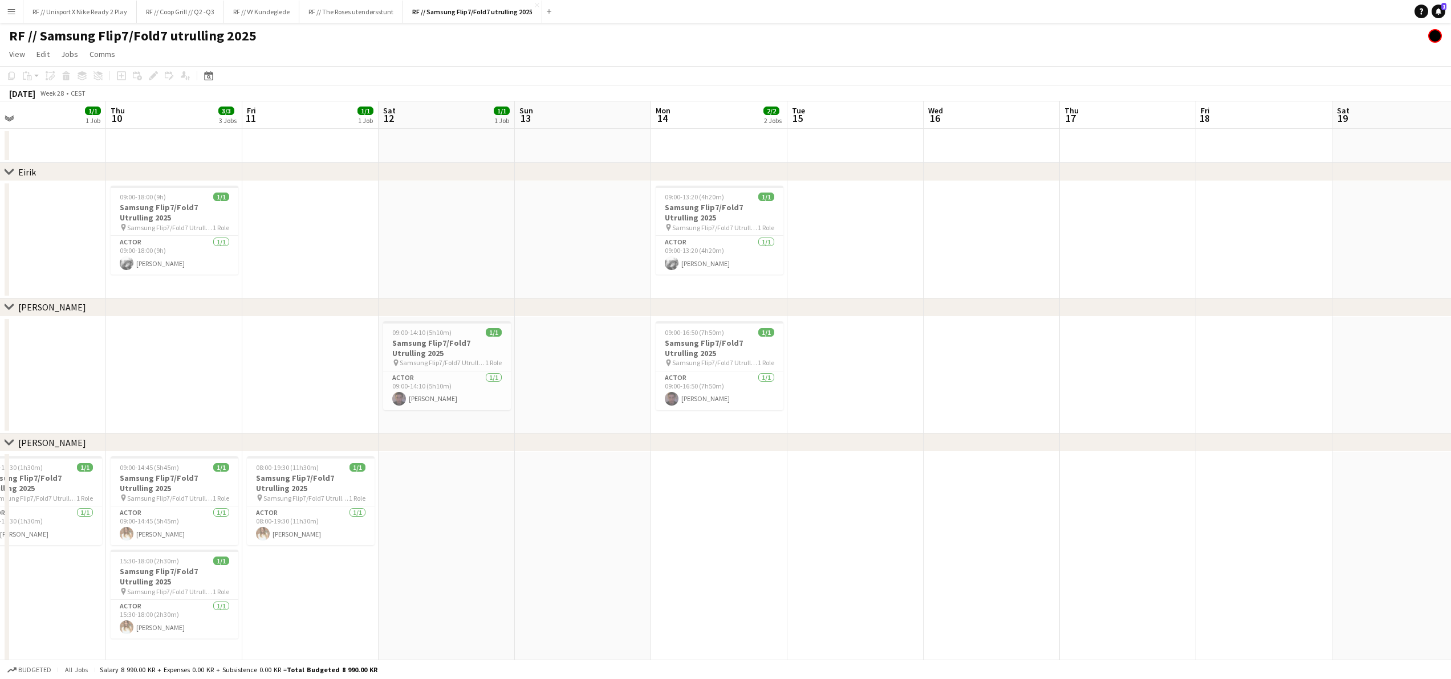
drag, startPoint x: 495, startPoint y: 486, endPoint x: 580, endPoint y: 490, distance: 85.1
click at [582, 490] on app-calendar-viewport "Mon 7 Tue 8 Wed 9 1/1 1 Job Thu 10 3/3 3 Jobs Fri 11 1/1 1 Job Sat 12 1/1 1 Job…" at bounding box center [725, 382] width 1451 height 562
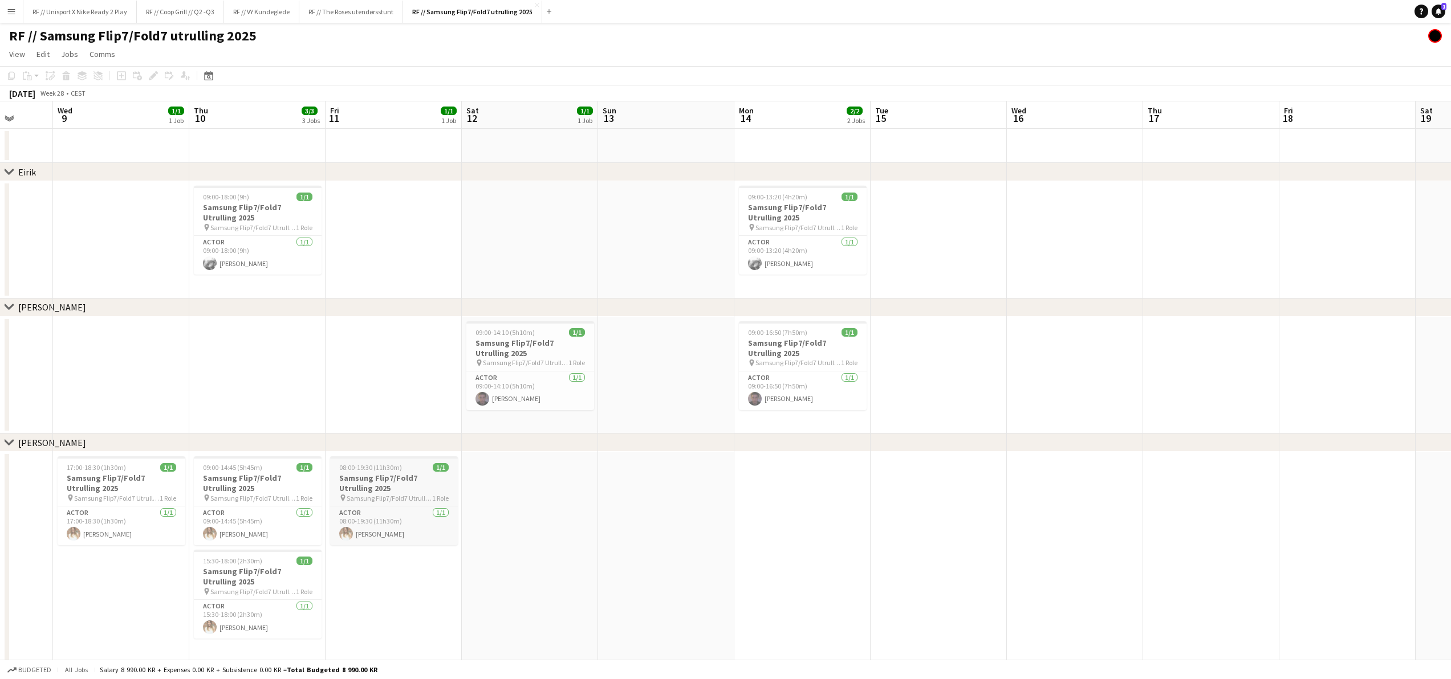
click at [367, 487] on h3 "Samsung Flip7/Fold7 Utrulling 2025" at bounding box center [394, 483] width 128 height 21
drag, startPoint x: 960, startPoint y: 518, endPoint x: 778, endPoint y: 524, distance: 182.5
click at [799, 524] on app-calendar-viewport "Sun 6 Mon 7 Tue 8 Wed 9 1/1 1 Job Thu 10 3/3 3 Jobs Fri 11 1/1 1 Job Sat 12 1/1…" at bounding box center [725, 382] width 1451 height 562
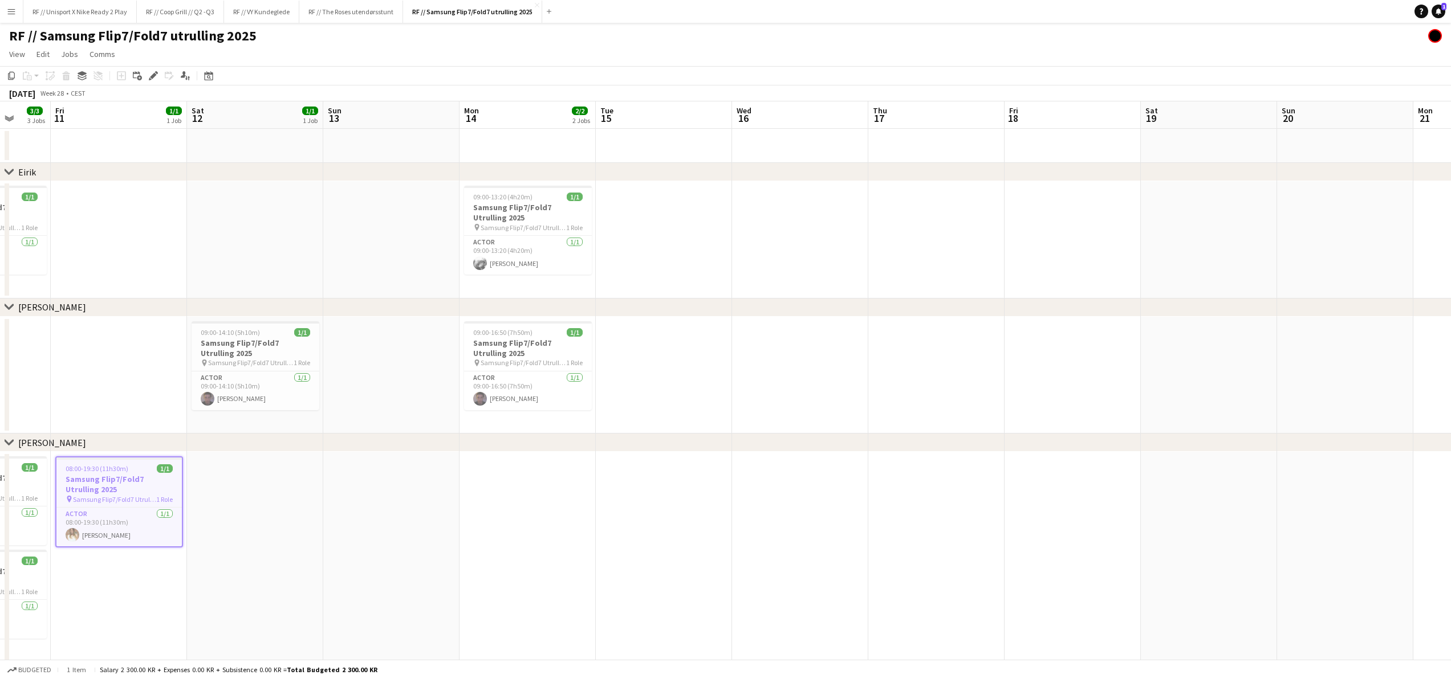
drag, startPoint x: 916, startPoint y: 531, endPoint x: 755, endPoint y: 519, distance: 161.1
click at [755, 520] on app-calendar-viewport "Mon 7 Tue 8 Wed 9 1/1 1 Job Thu 10 3/3 3 Jobs Fri 11 1/1 1 Job Sat 12 1/1 1 Job…" at bounding box center [725, 382] width 1451 height 562
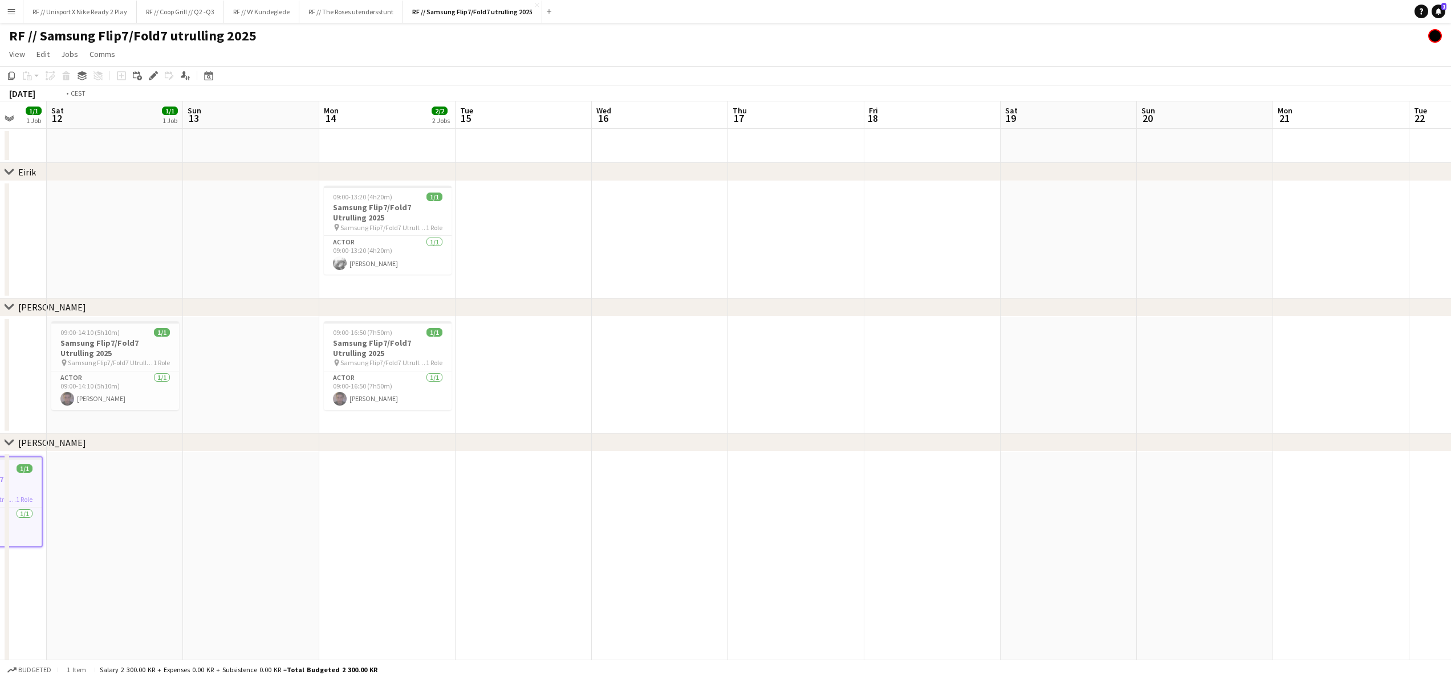
click at [619, 500] on app-calendar-viewport "Tue 8 Wed 9 1/1 1 Job Thu 10 3/3 3 Jobs Fri 11 1/1 1 Job Sat 12 1/1 1 Job Sun 1…" at bounding box center [725, 382] width 1451 height 562
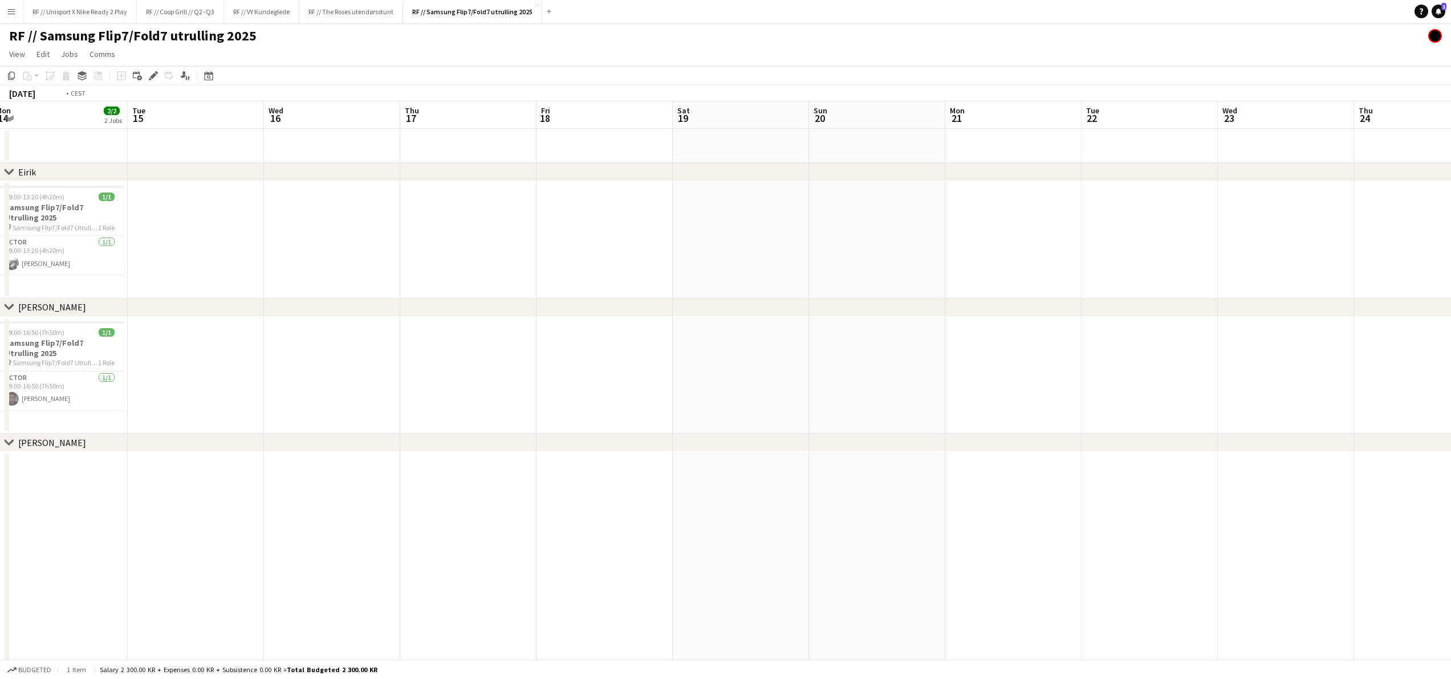
drag, startPoint x: 966, startPoint y: 489, endPoint x: 1070, endPoint y: 504, distance: 105.4
click at [1042, 497] on app-calendar-viewport "Fri 11 1/1 1 Job Sat 12 1/1 1 Job Sun 13 Mon 14 2/2 2 Jobs Tue 15 Wed 16 Thu 17…" at bounding box center [725, 382] width 1451 height 562
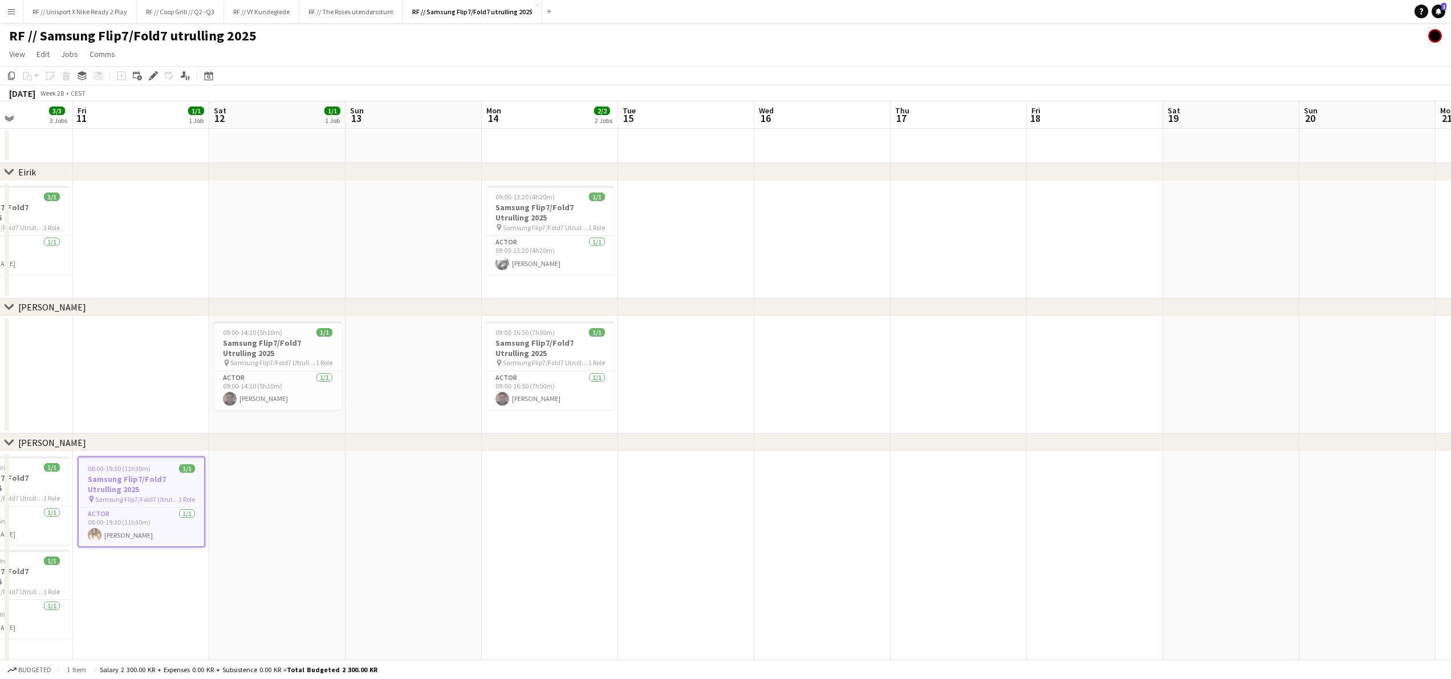
scroll to position [0, 336]
click at [564, 503] on app-date-cell at bounding box center [550, 557] width 136 height 211
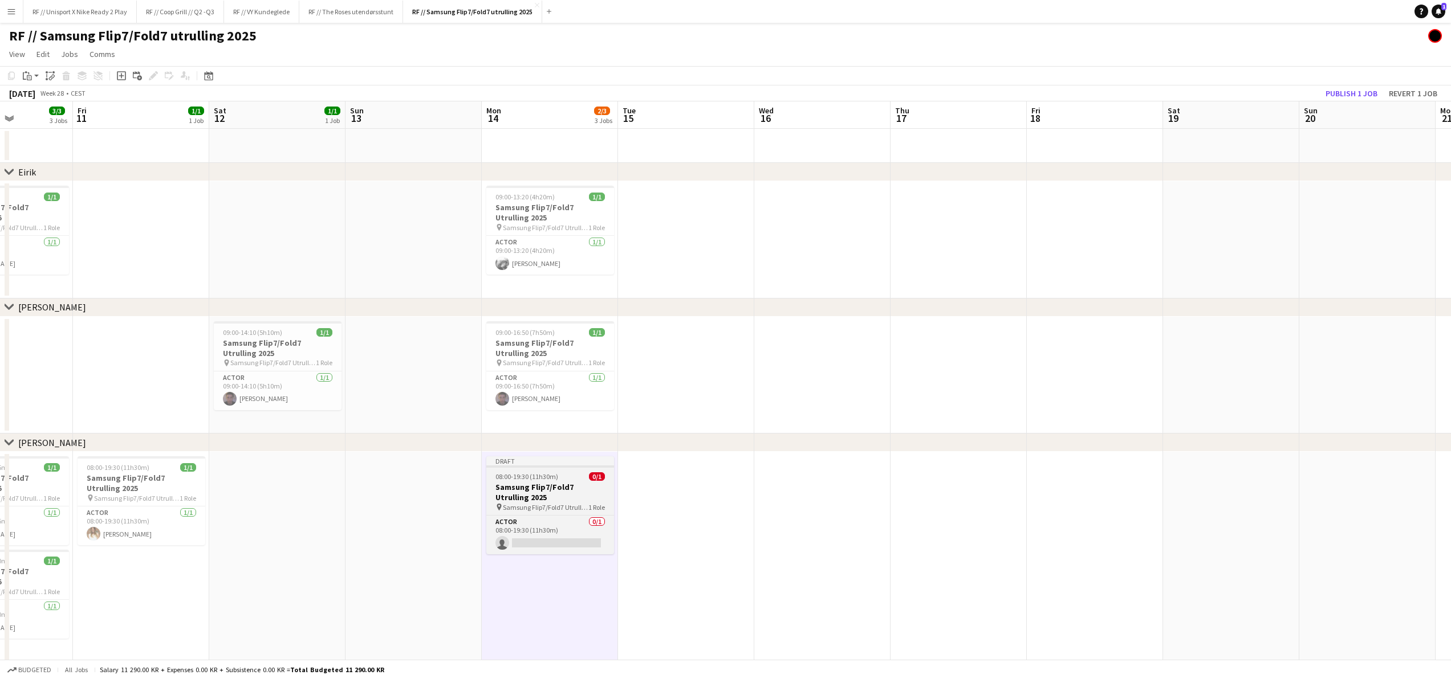
click at [557, 495] on h3 "Samsung Flip7/Fold7 Utrulling 2025" at bounding box center [550, 492] width 128 height 21
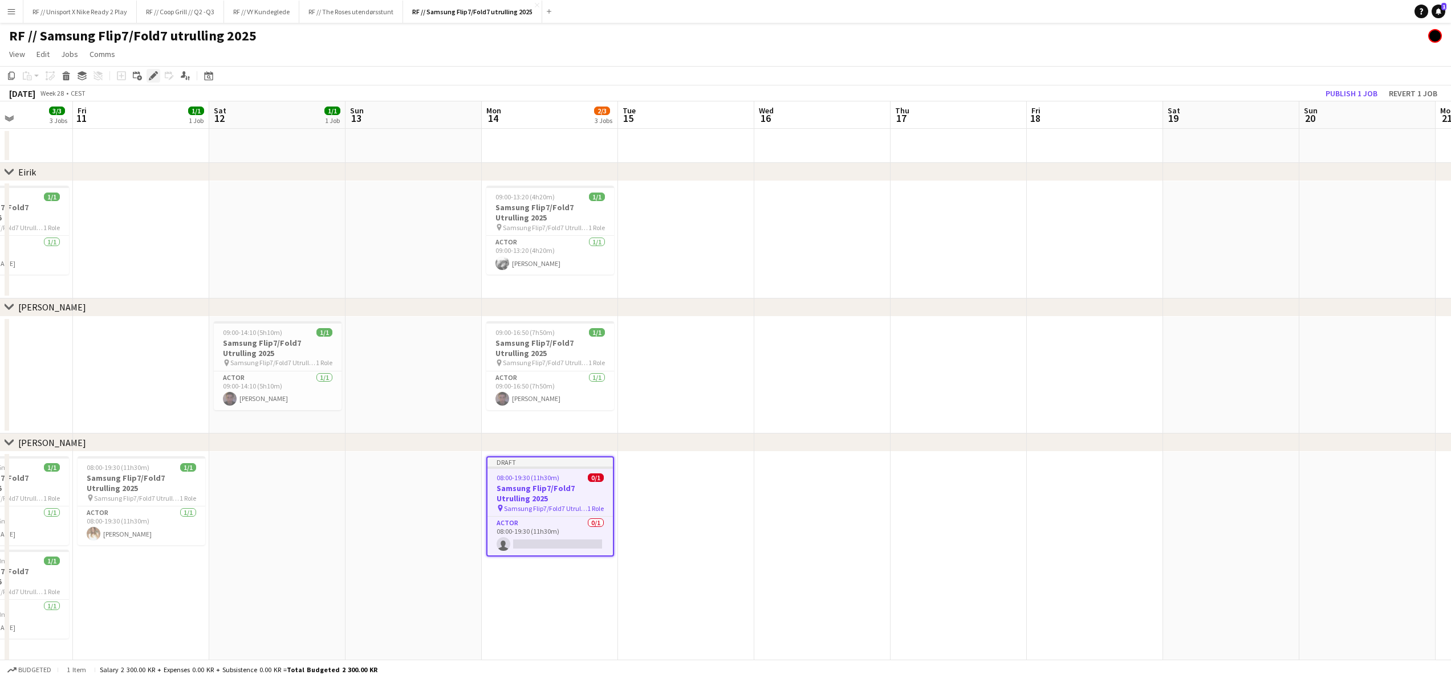
click at [151, 73] on icon "Edit" at bounding box center [153, 75] width 9 height 9
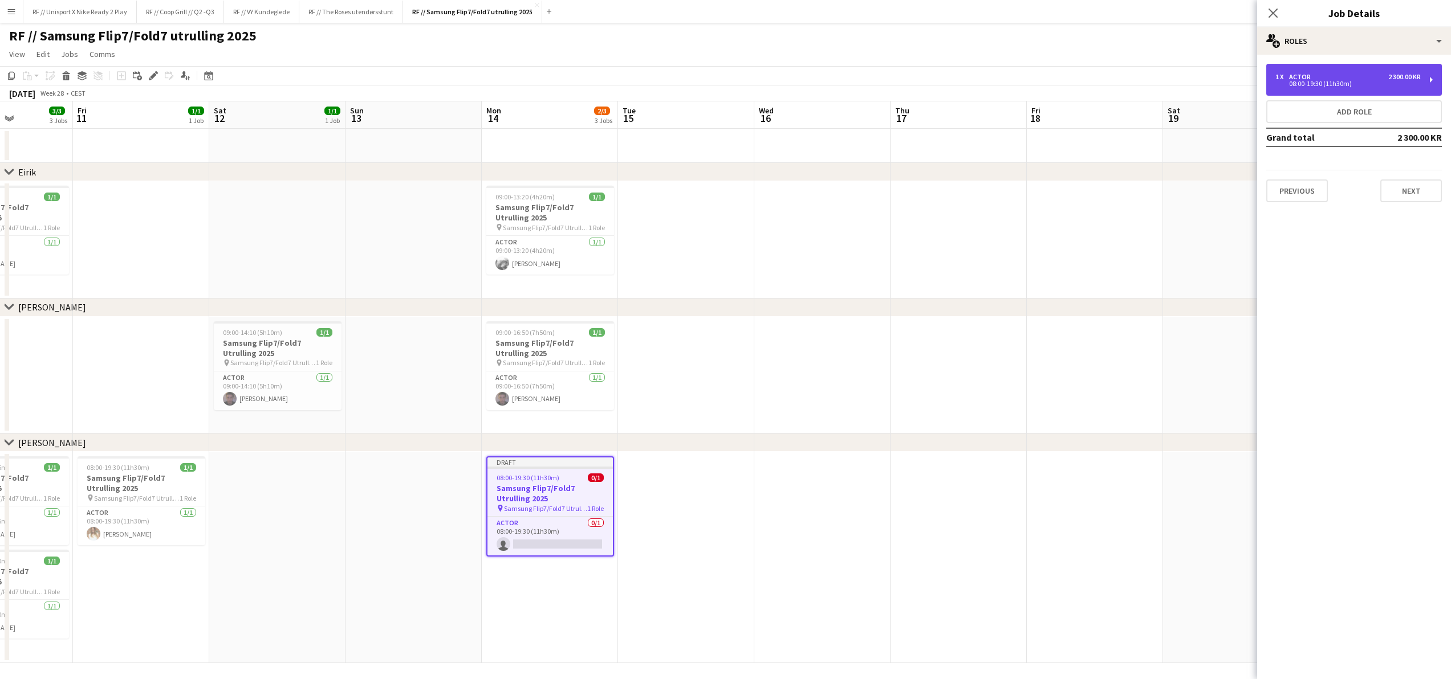
click at [1324, 89] on div "1 x Actor 2 300.00 KR 08:00-19:30 (11h30m)" at bounding box center [1354, 80] width 176 height 32
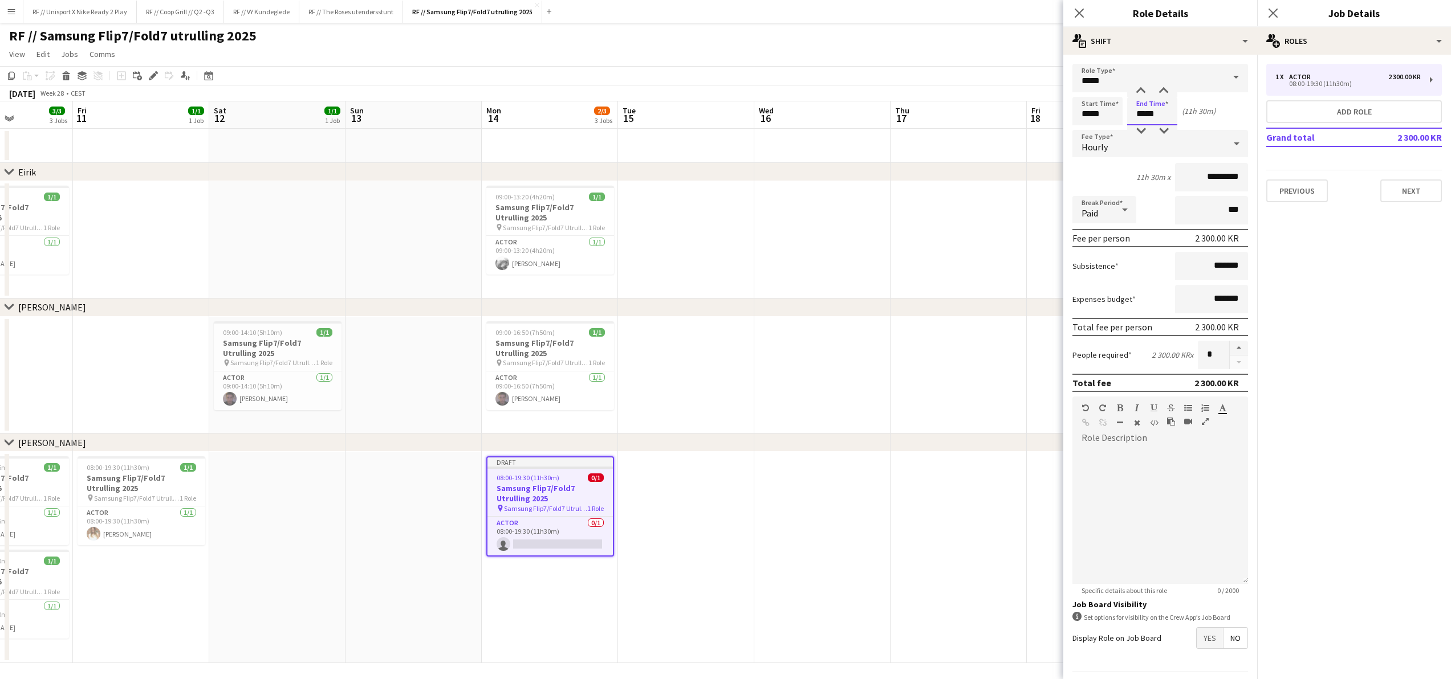
drag, startPoint x: 1170, startPoint y: 112, endPoint x: 1164, endPoint y: 112, distance: 5.7
click at [1164, 112] on input "*****" at bounding box center [1152, 111] width 50 height 29
drag, startPoint x: 1156, startPoint y: 114, endPoint x: 1110, endPoint y: 108, distance: 46.5
click at [1110, 108] on div "Start Time ***** End Time ***** (11h 30m)" at bounding box center [1160, 111] width 176 height 29
type input "*****"
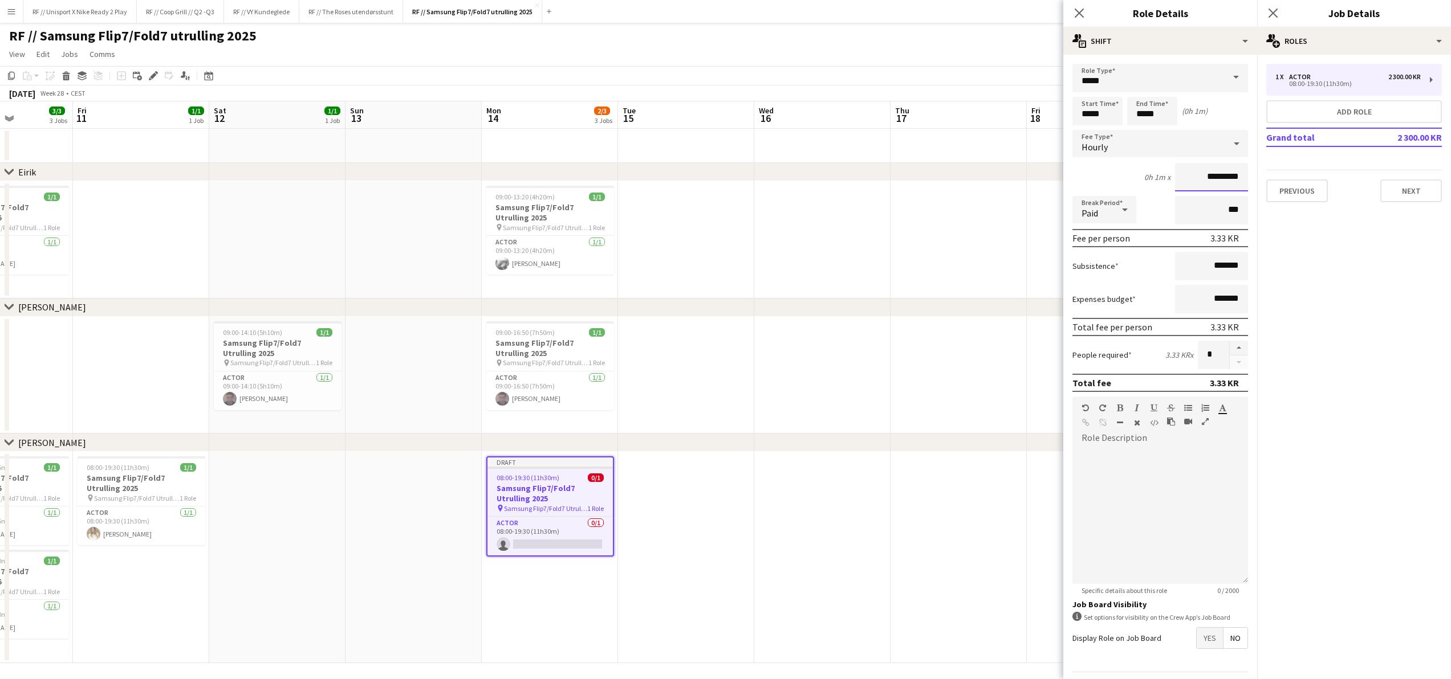
drag, startPoint x: 1191, startPoint y: 177, endPoint x: 1216, endPoint y: 177, distance: 25.1
click at [1216, 177] on input "*********" at bounding box center [1211, 177] width 73 height 29
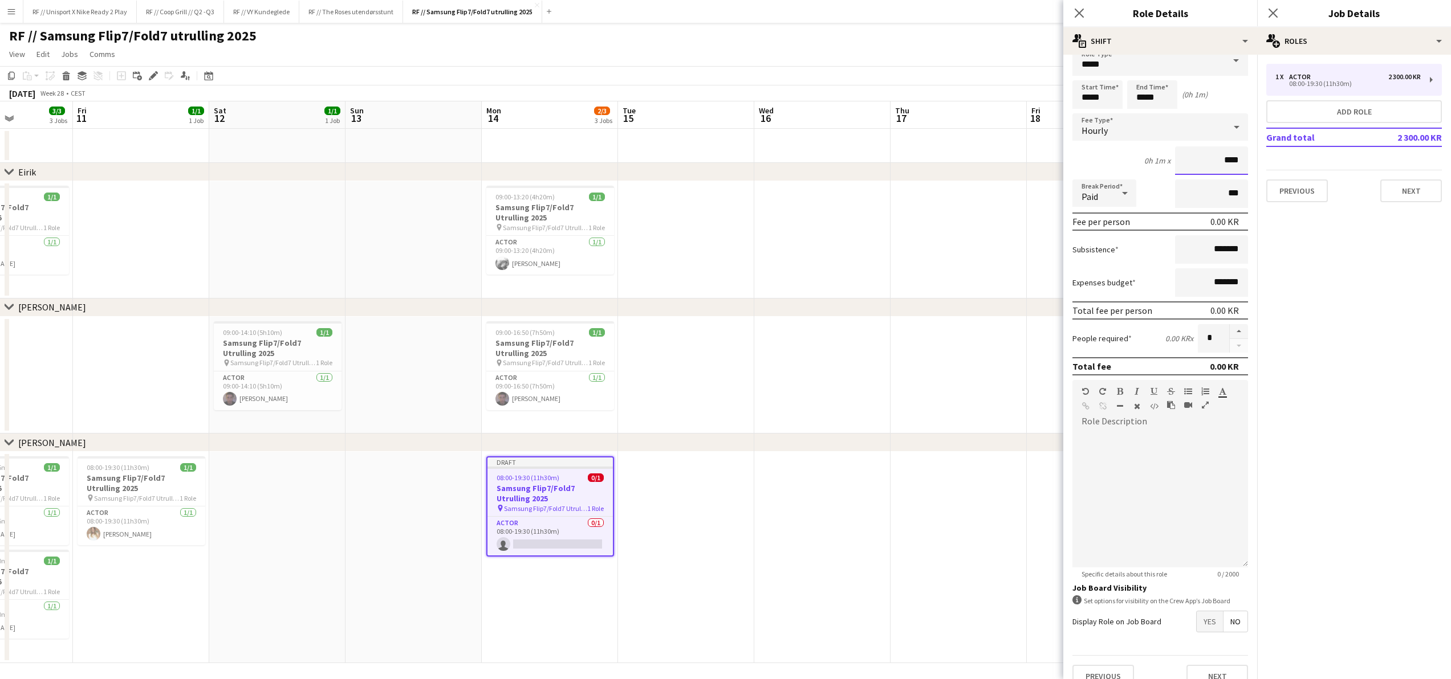
scroll to position [34, 0]
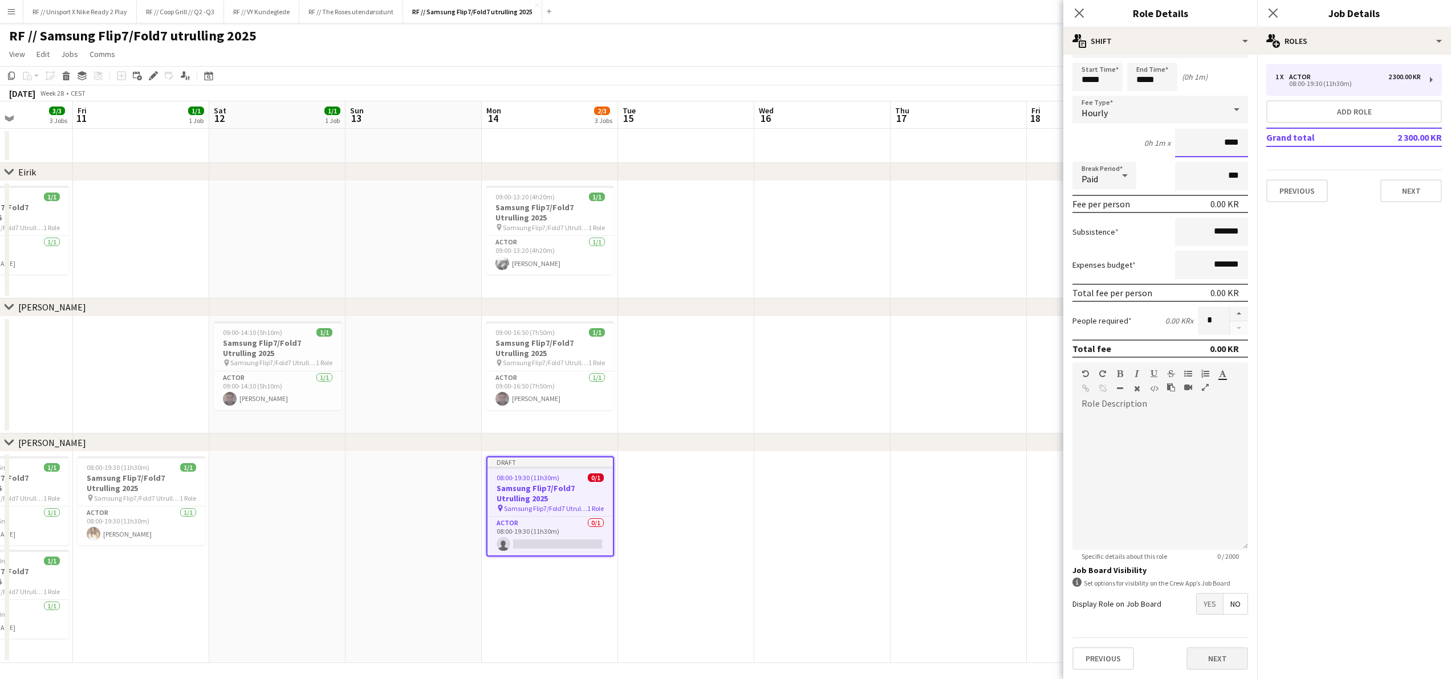
type input "****"
click at [1187, 660] on button "Next" at bounding box center [1217, 659] width 62 height 23
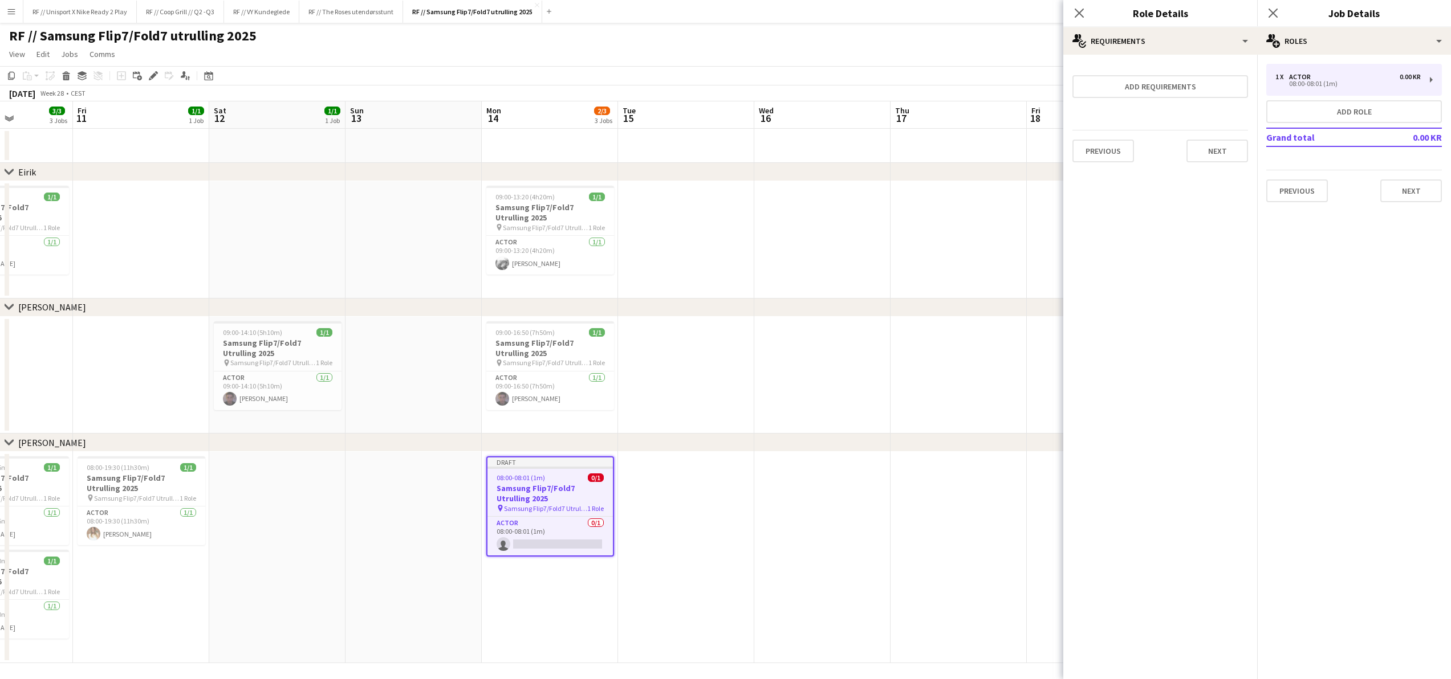
click at [937, 506] on app-date-cell at bounding box center [958, 557] width 136 height 211
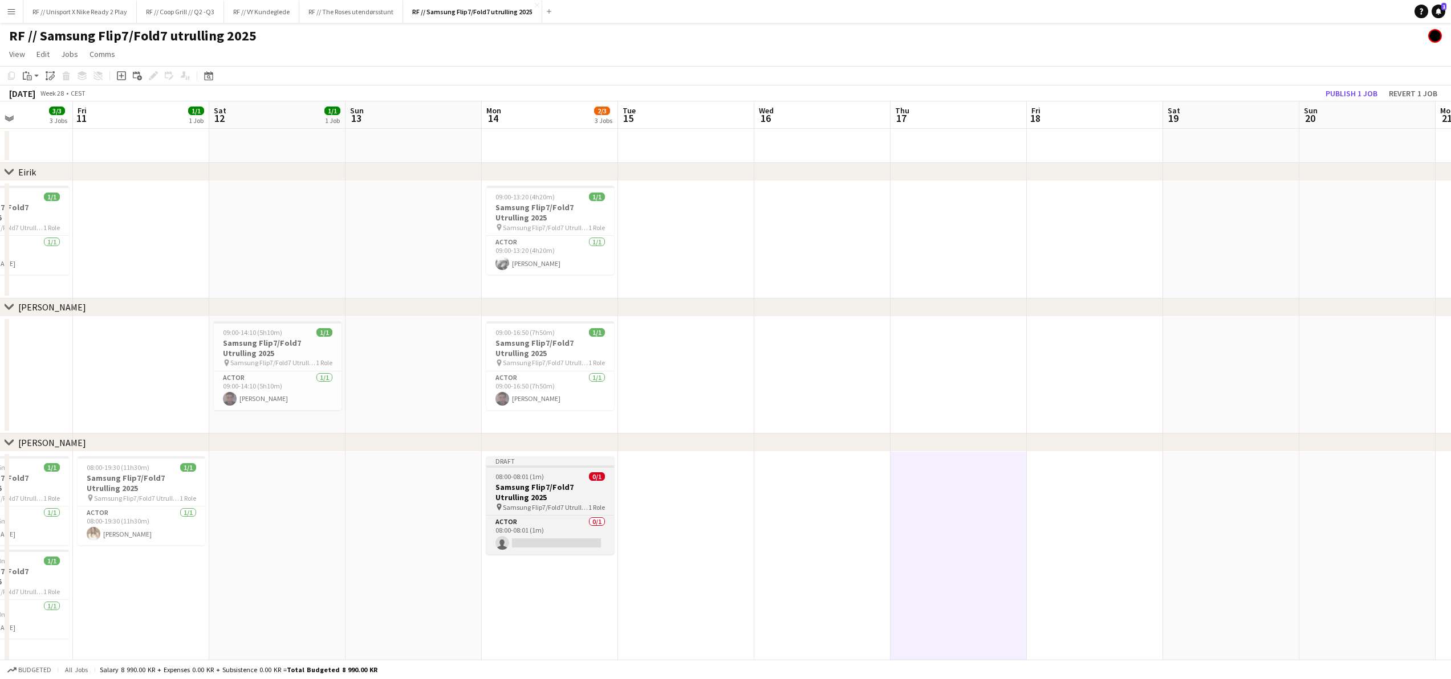
click at [556, 486] on h3 "Samsung Flip7/Fold7 Utrulling 2025" at bounding box center [550, 492] width 128 height 21
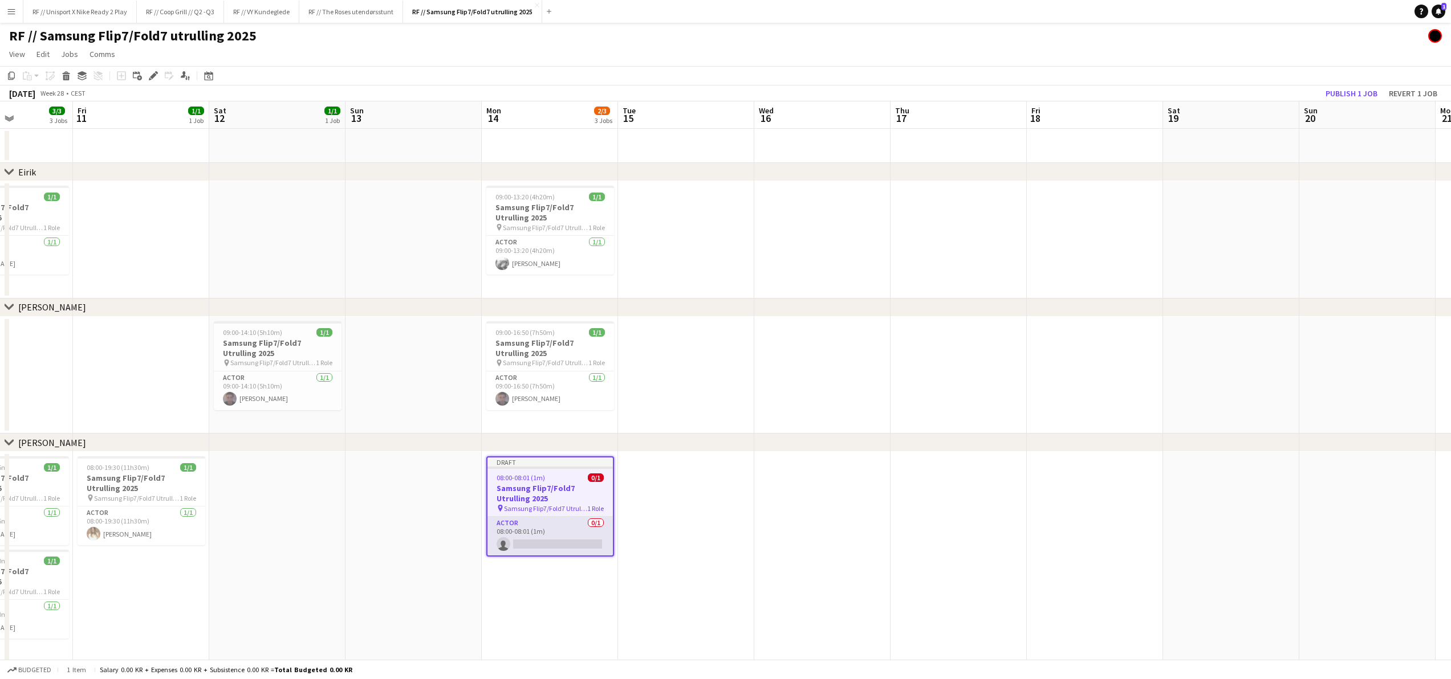
click at [544, 543] on app-card-role "Actor 0/1 08:00-08:01 (1m) single-neutral-actions" at bounding box center [549, 536] width 125 height 39
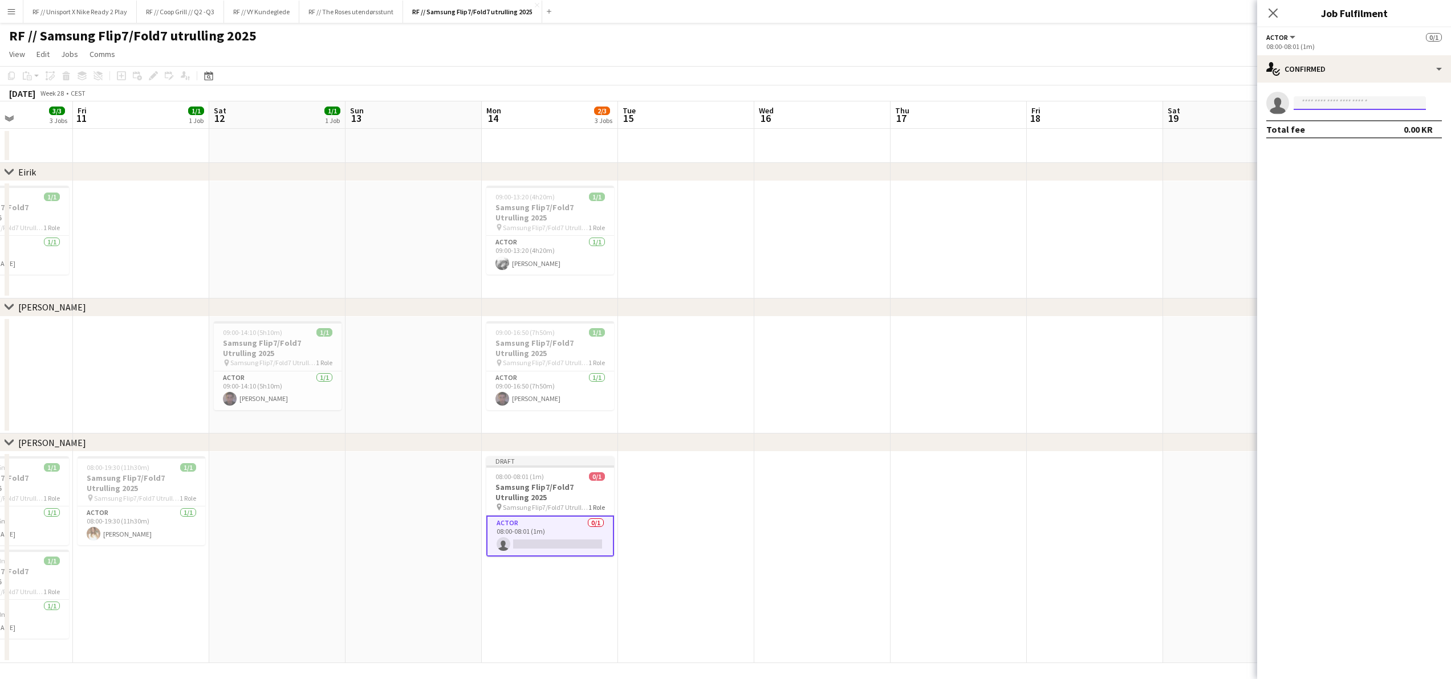
click at [1312, 108] on input at bounding box center [1359, 103] width 132 height 14
type input "****"
click at [1354, 128] on span "lineholsen92@gmail.com" at bounding box center [1359, 128] width 114 height 9
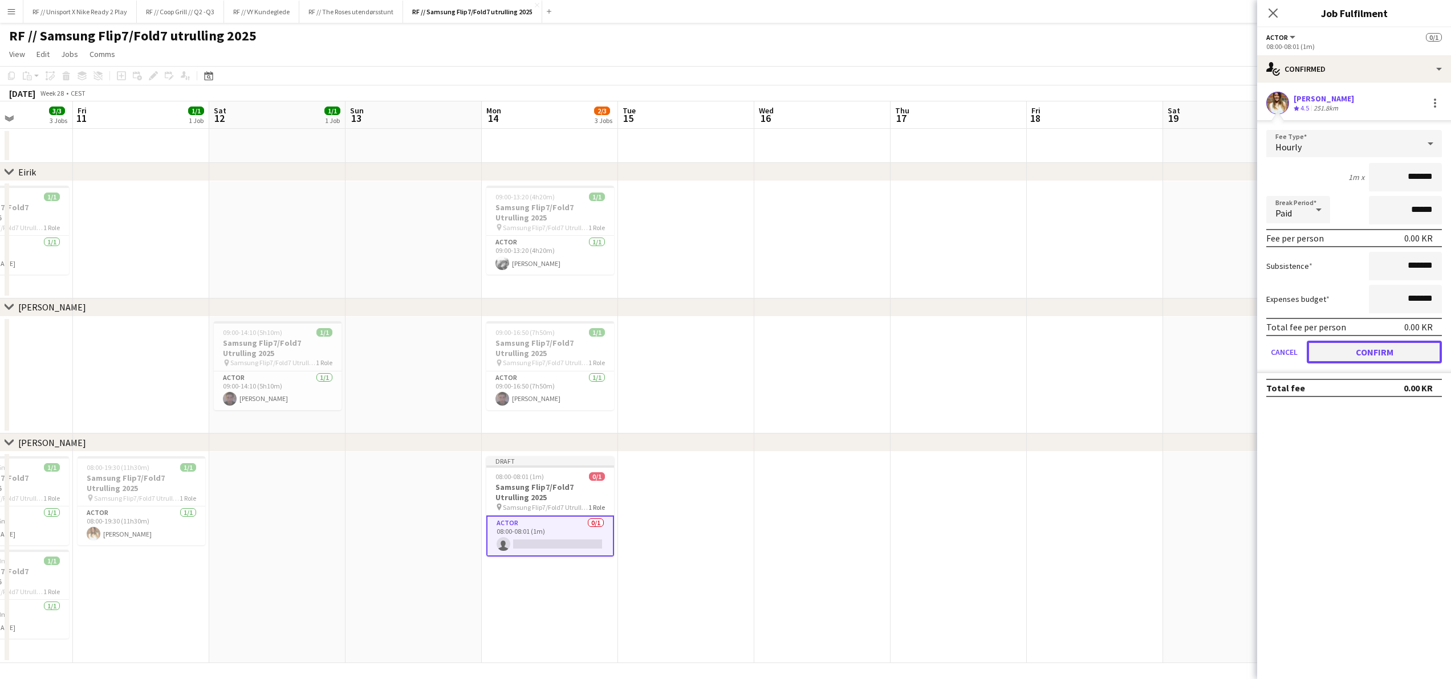
click at [1360, 356] on button "Confirm" at bounding box center [1373, 352] width 135 height 23
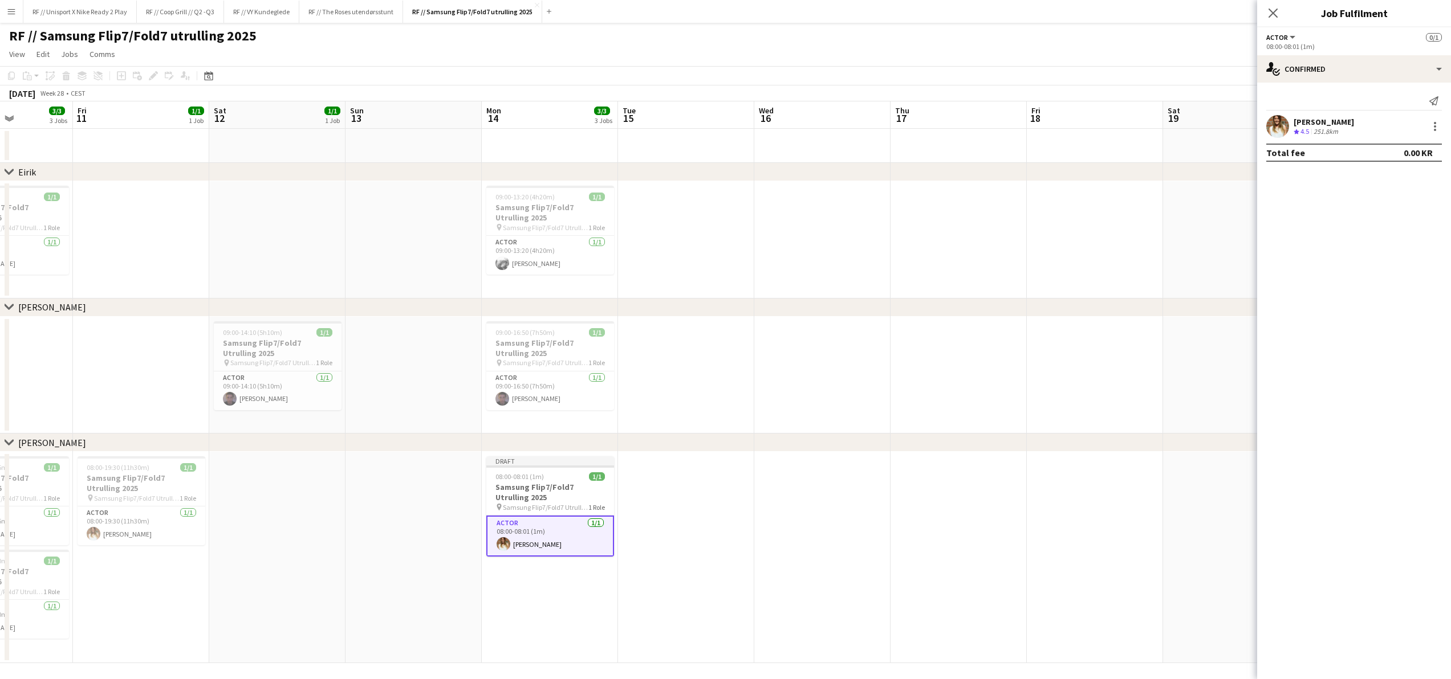
click at [1167, 259] on app-date-cell at bounding box center [1231, 239] width 136 height 117
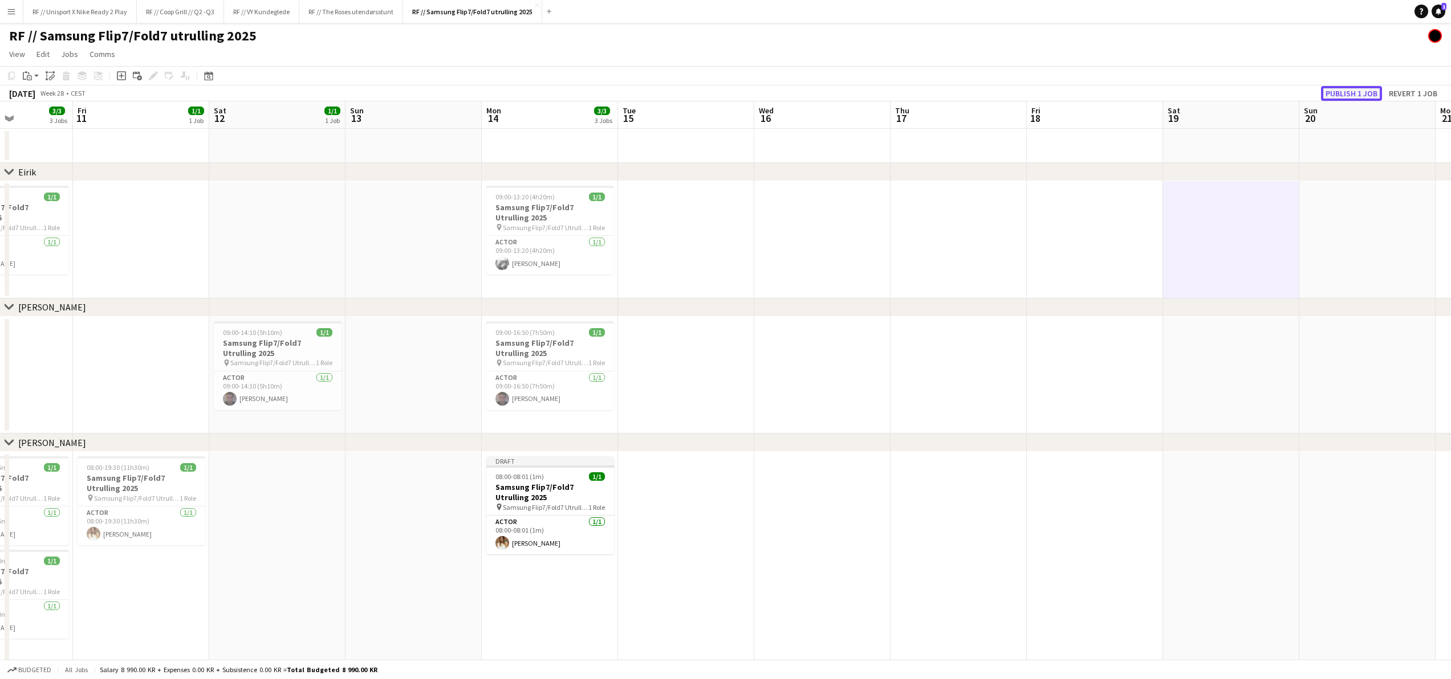
click at [1367, 93] on button "Publish 1 job" at bounding box center [1351, 93] width 61 height 15
click at [557, 489] on h3 "Samsung Flip7/Fold7 Utrulling 2025" at bounding box center [550, 483] width 128 height 21
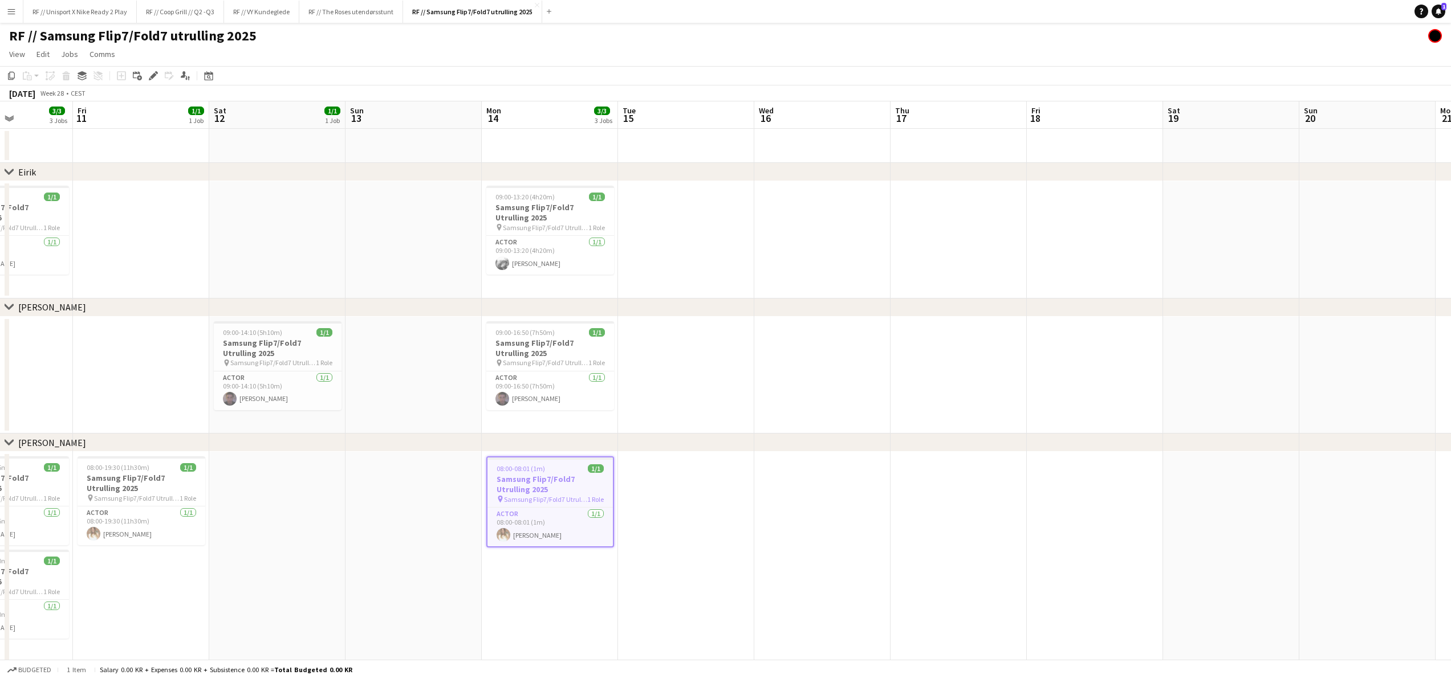
scroll to position [0, 335]
click at [982, 379] on app-date-cell at bounding box center [959, 375] width 136 height 117
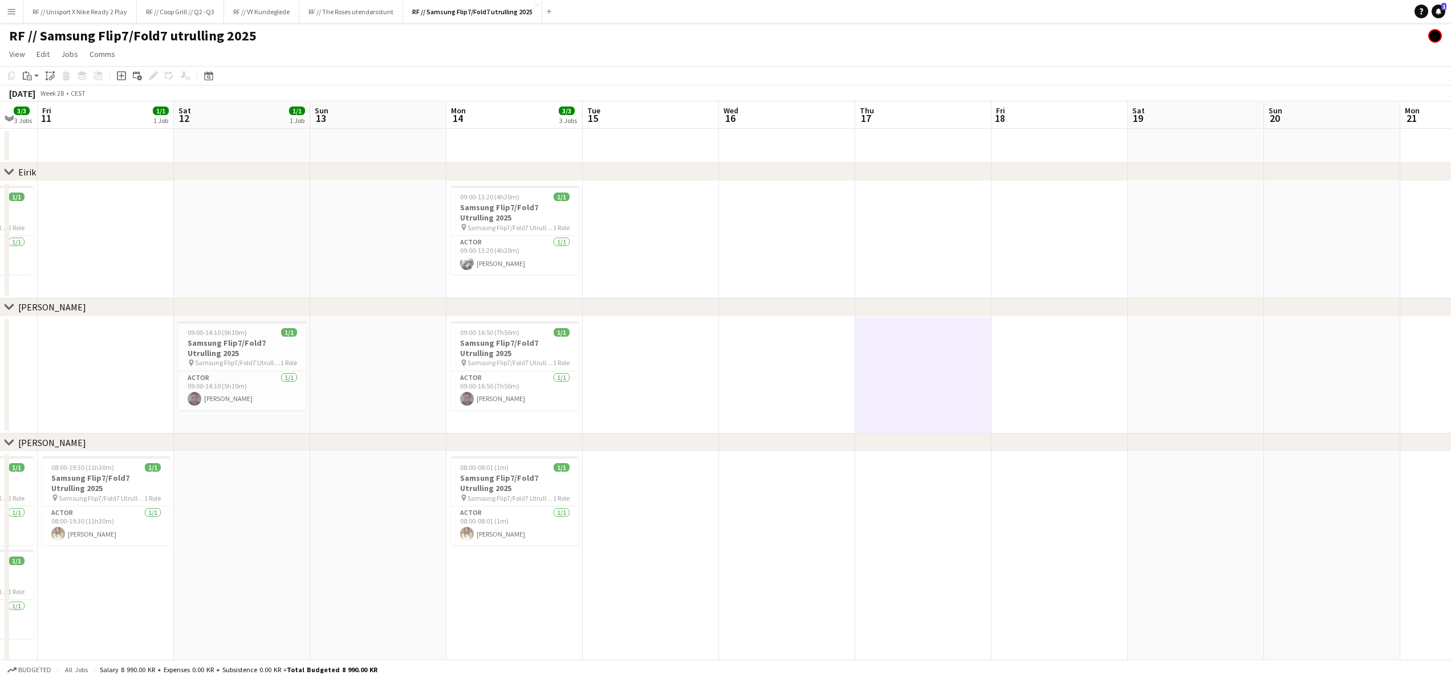
drag, startPoint x: 406, startPoint y: 395, endPoint x: 382, endPoint y: 418, distance: 33.1
click at [382, 418] on app-calendar-viewport "Tue 8 Wed 9 1/1 1 Job Thu 10 3/3 3 Jobs Fri 11 1/1 1 Job Sat 12 1/1 1 Job Sun 1…" at bounding box center [725, 382] width 1451 height 562
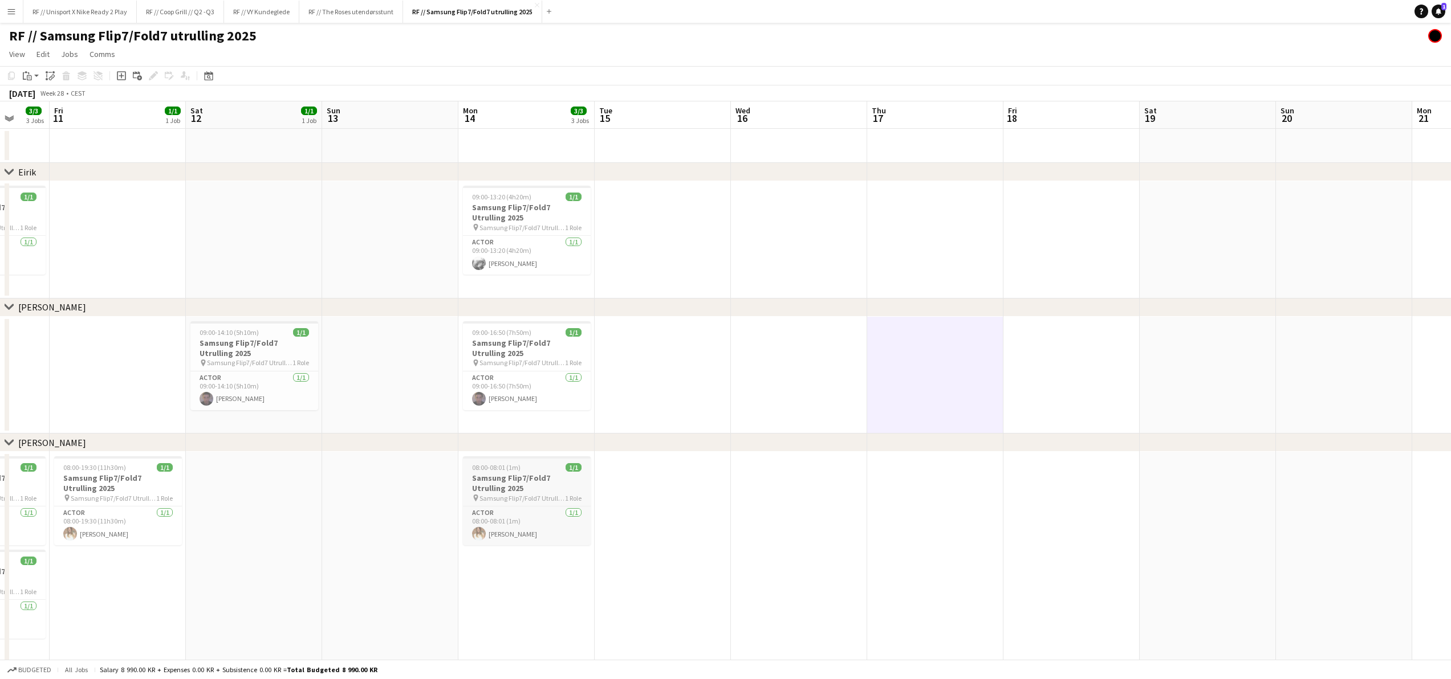
click at [514, 490] on h3 "Samsung Flip7/Fold7 Utrulling 2025" at bounding box center [527, 483] width 128 height 21
